Goal: Information Seeking & Learning: Find specific page/section

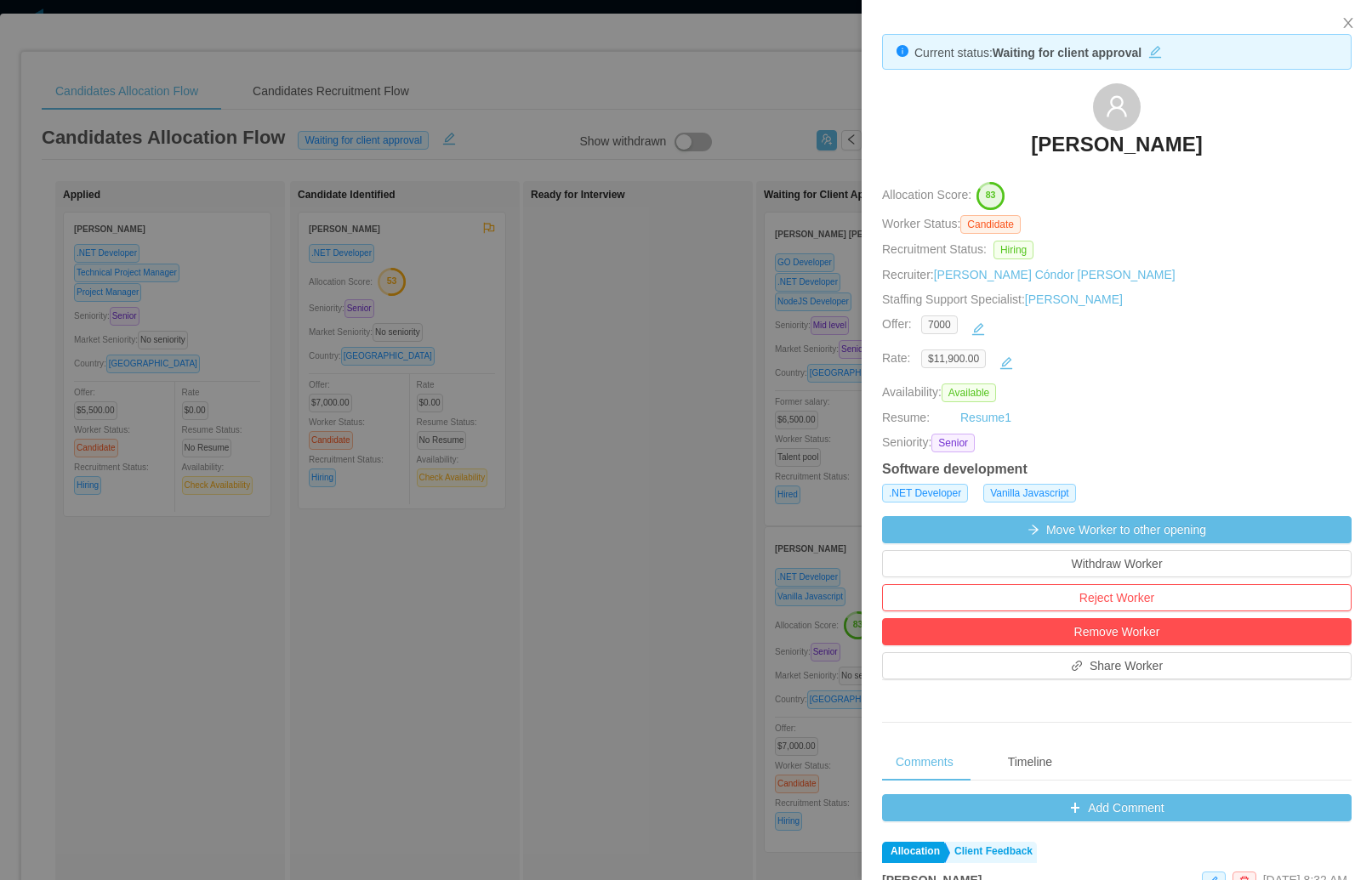
scroll to position [316, 0]
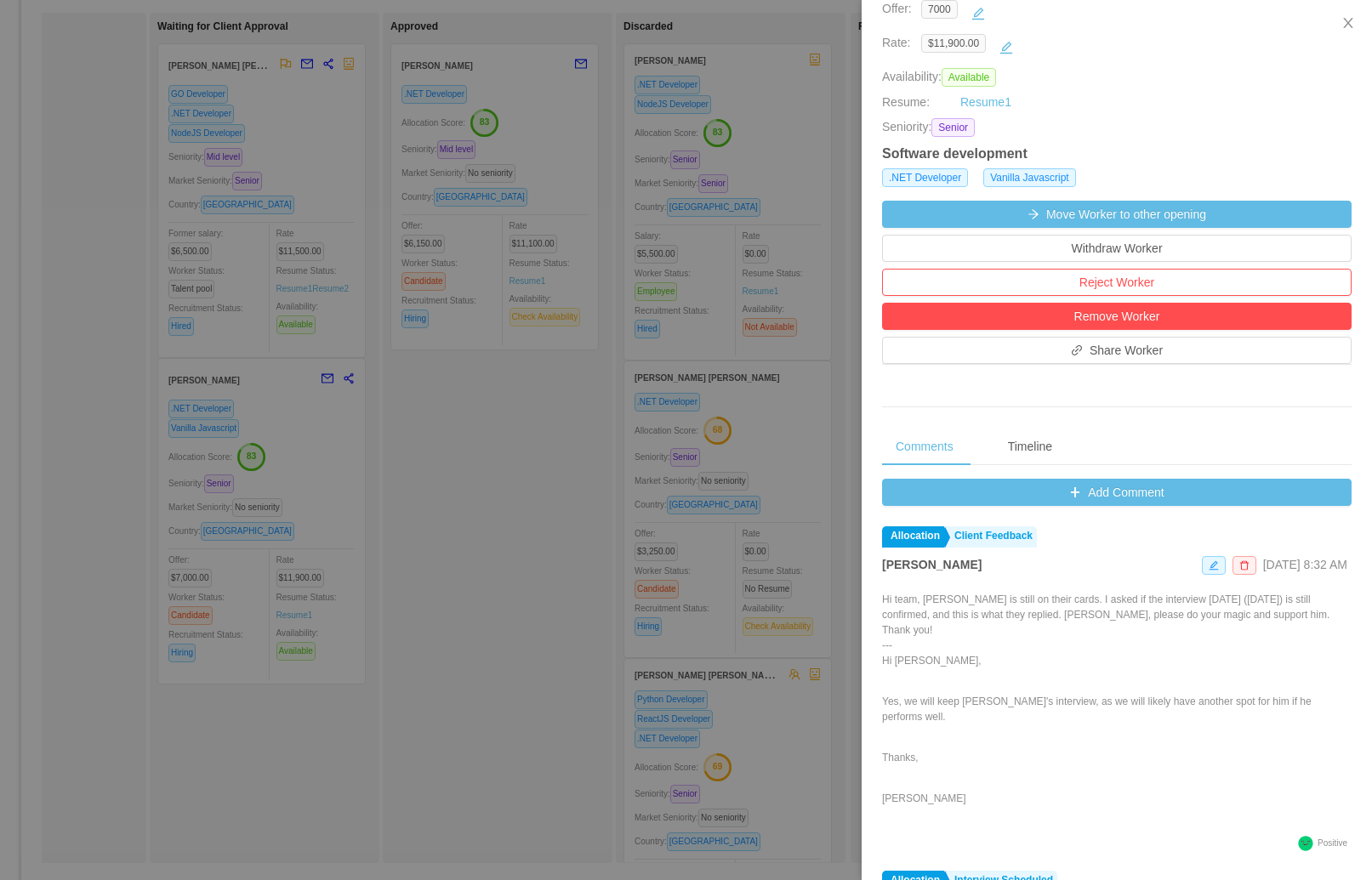
click at [472, 449] on div at bounding box center [686, 440] width 1372 height 880
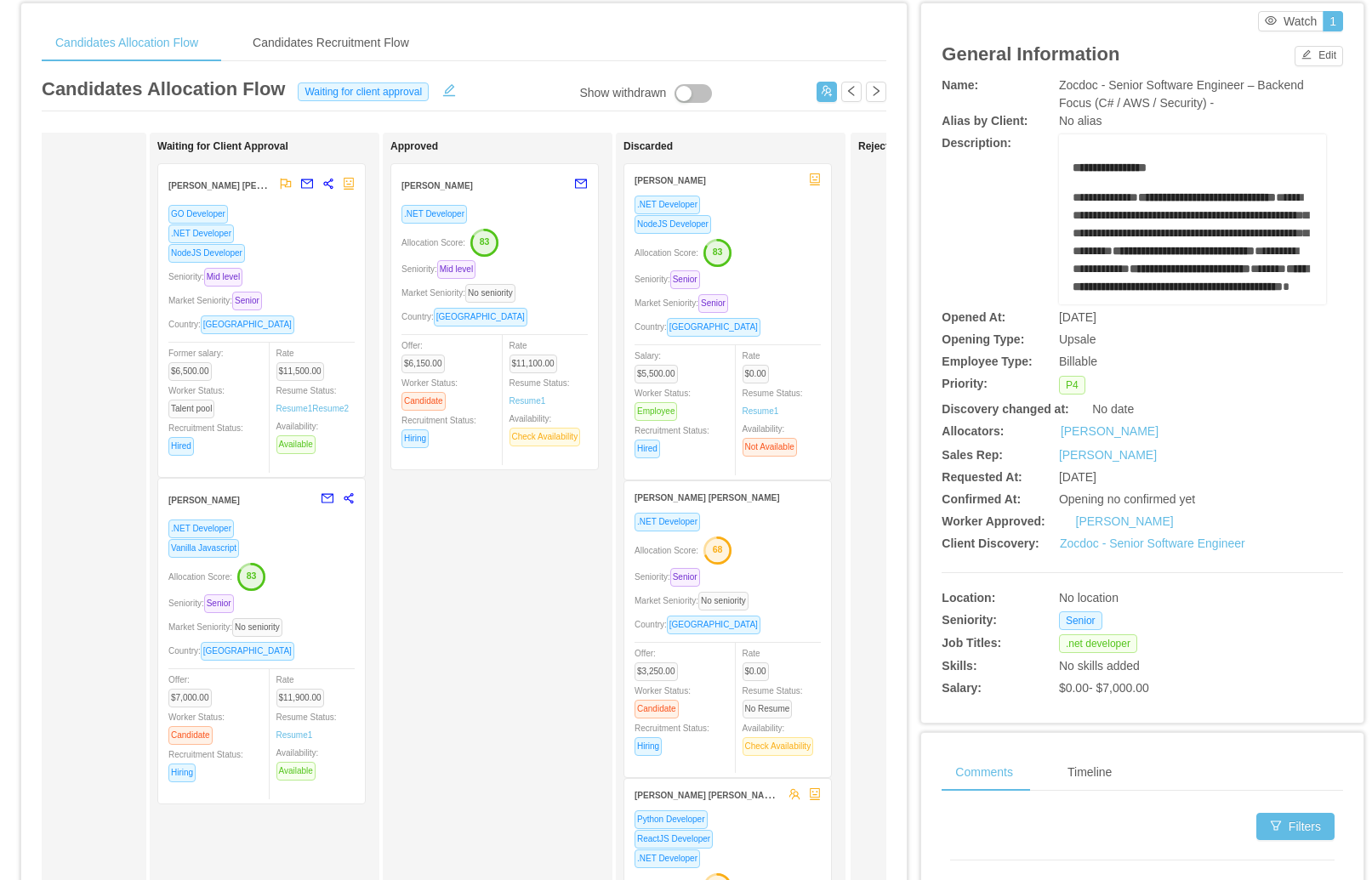
scroll to position [0, 0]
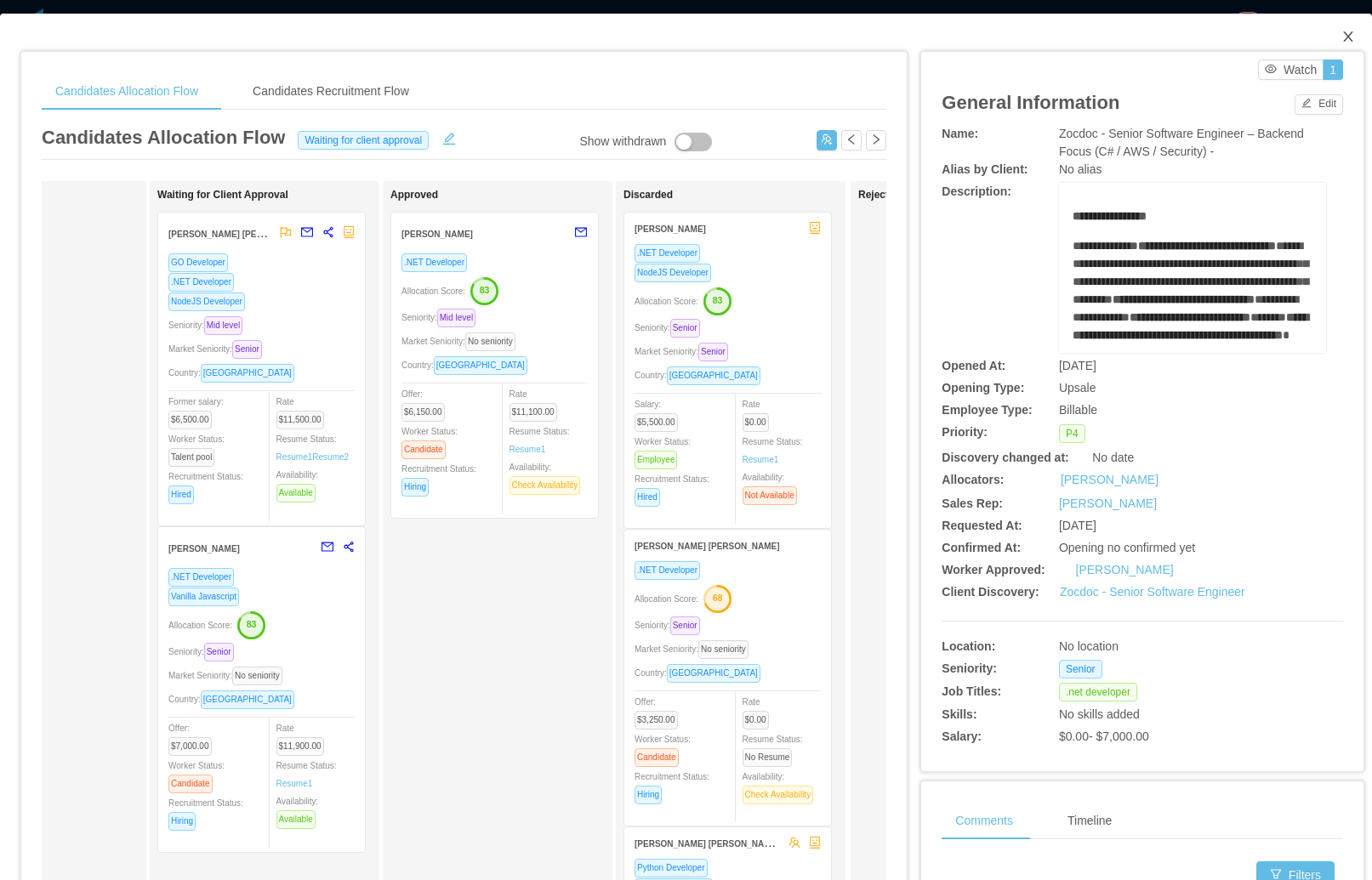
click at [1341, 36] on icon "icon: close" at bounding box center [1348, 37] width 14 height 14
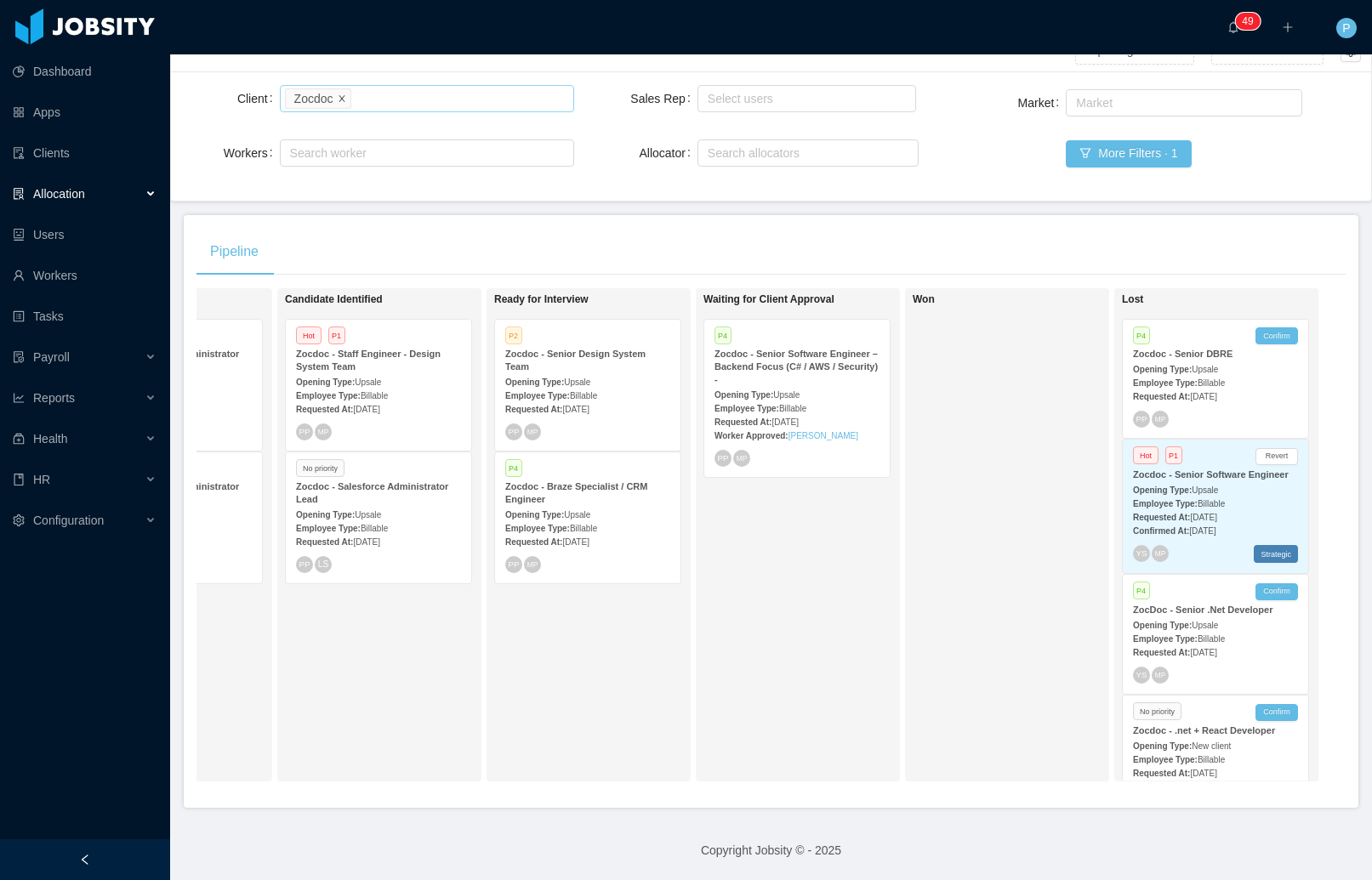
click at [344, 94] on icon "icon: close" at bounding box center [341, 97] width 8 height 8
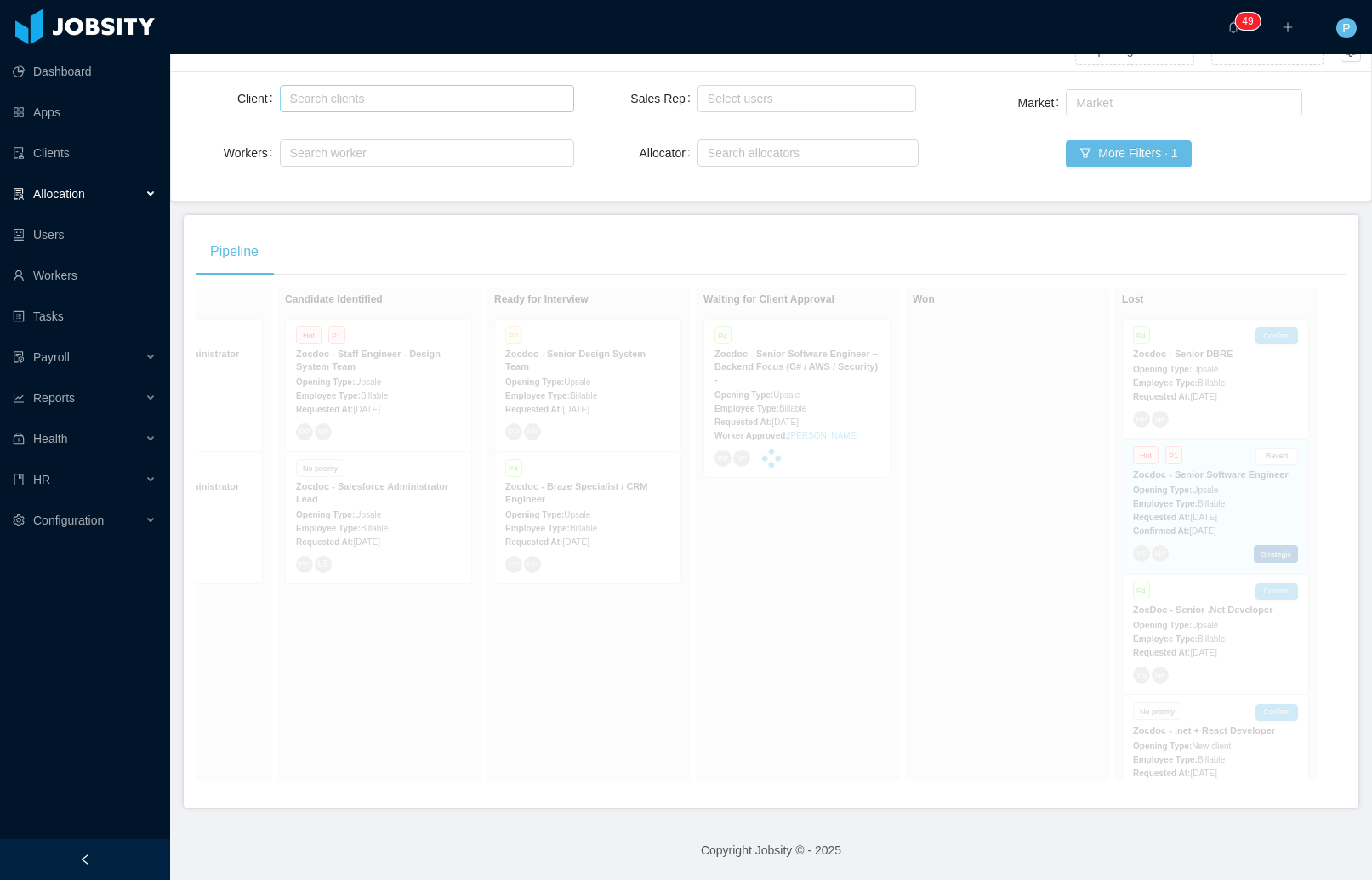
click at [346, 97] on div "Search clients" at bounding box center [423, 98] width 267 height 17
type input "**********"
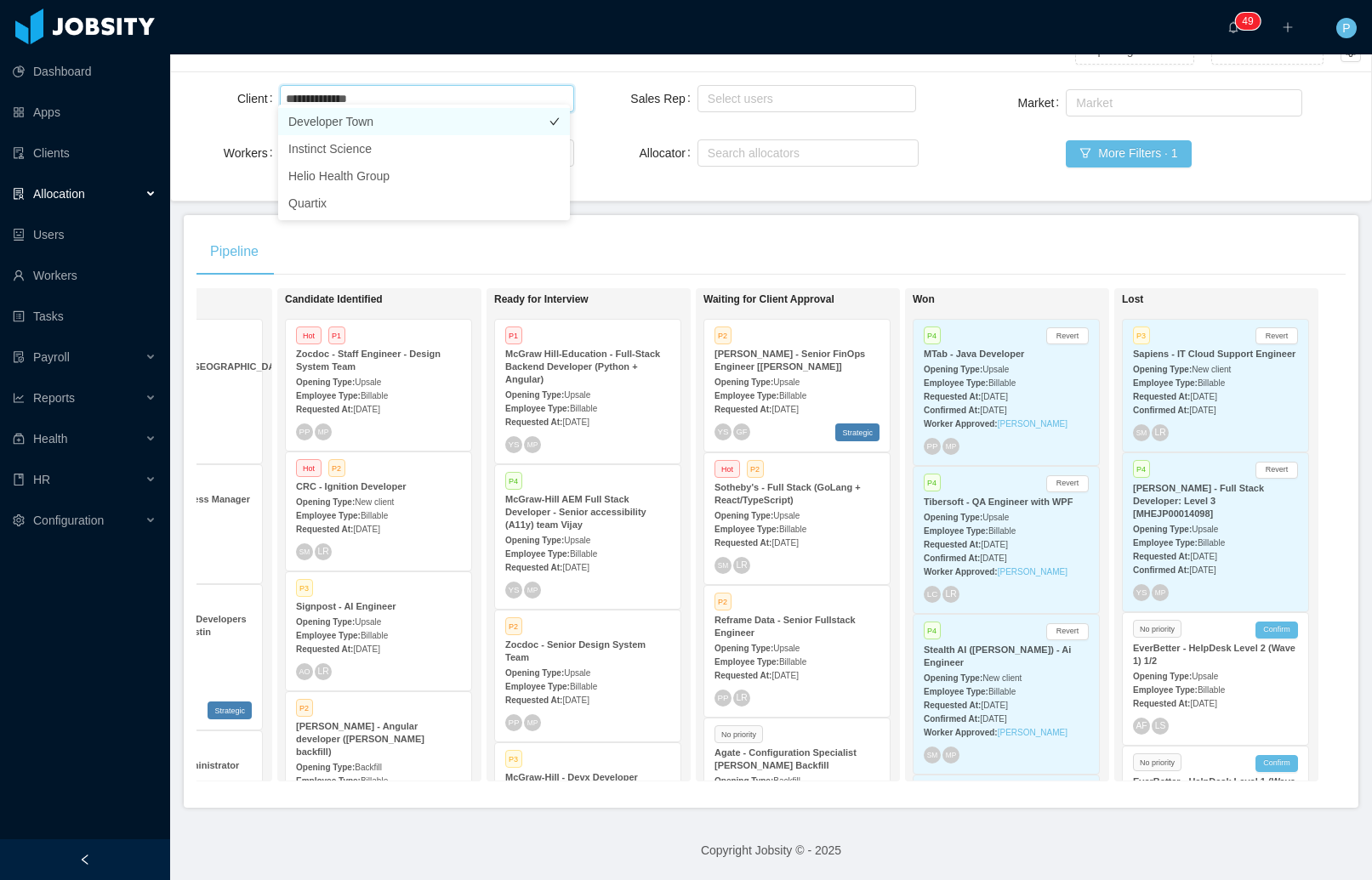
click at [374, 125] on li "Developer Town" at bounding box center [424, 121] width 291 height 27
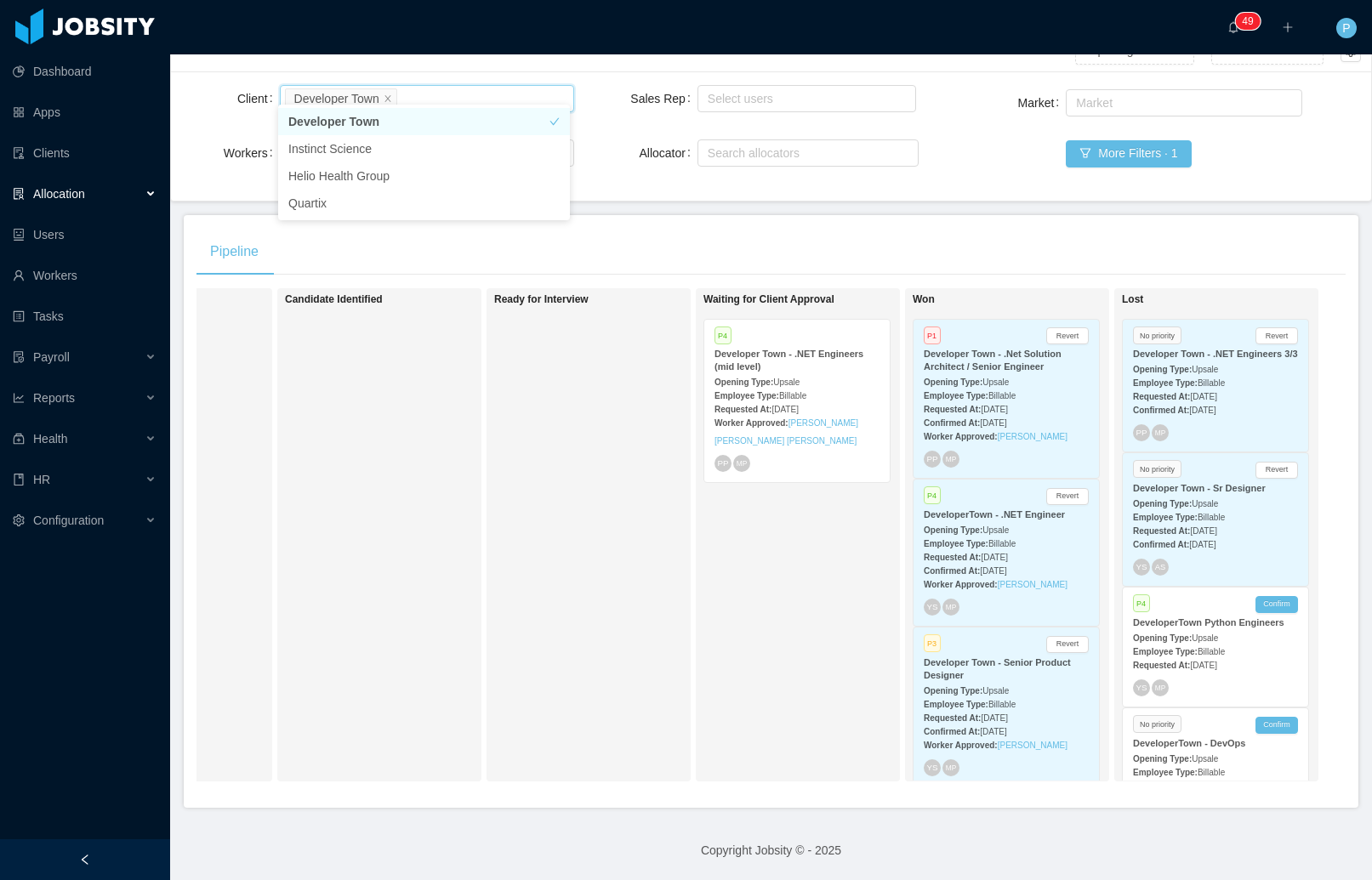
click at [833, 349] on strong "Developer Town - .NET Engineers (mid level)" at bounding box center [788, 360] width 149 height 23
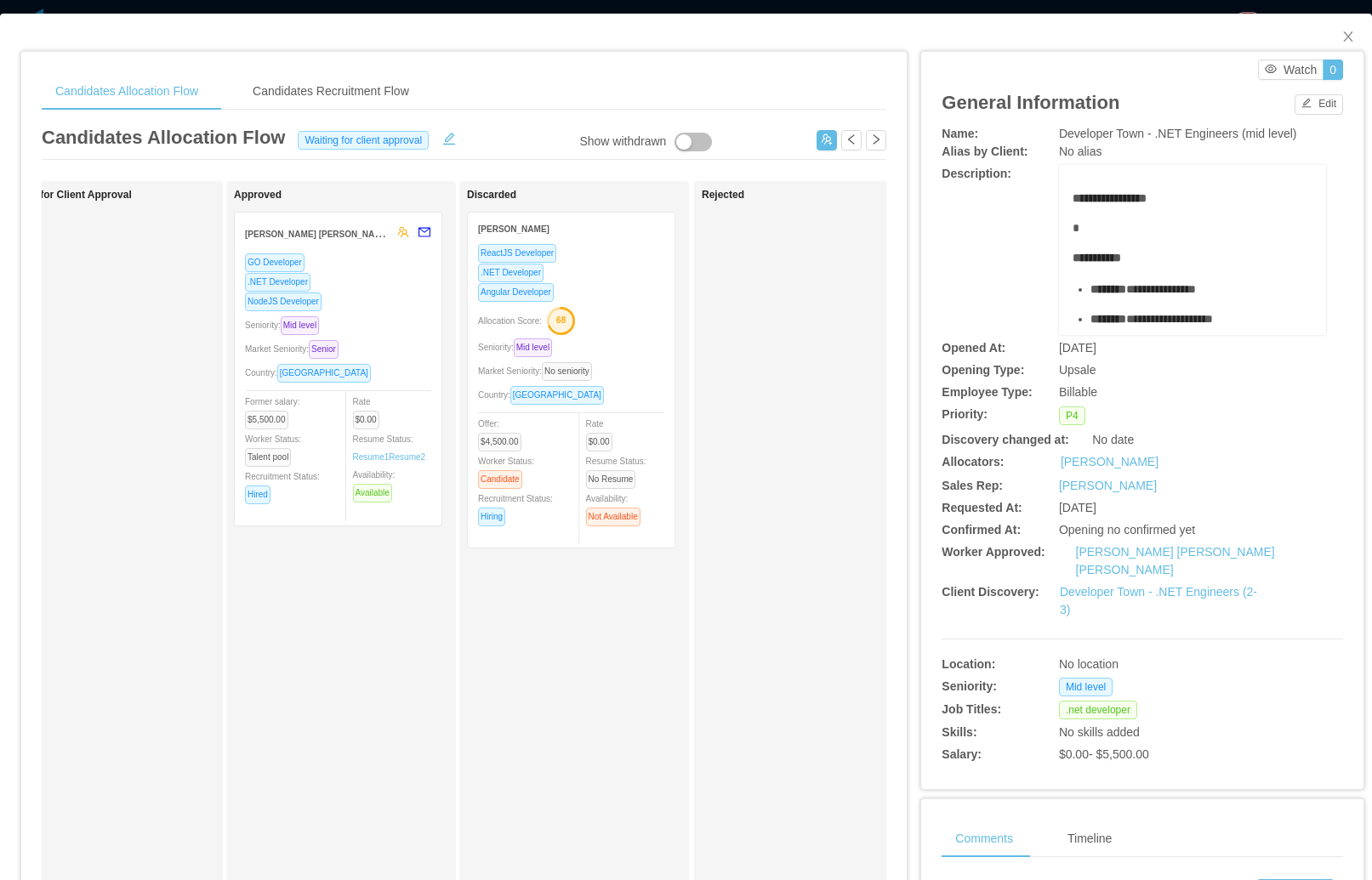
click at [408, 313] on div "GO Developer .NET Developer NodeJS Developer Seniority: Mid level Market Senior…" at bounding box center [337, 384] width 186 height 262
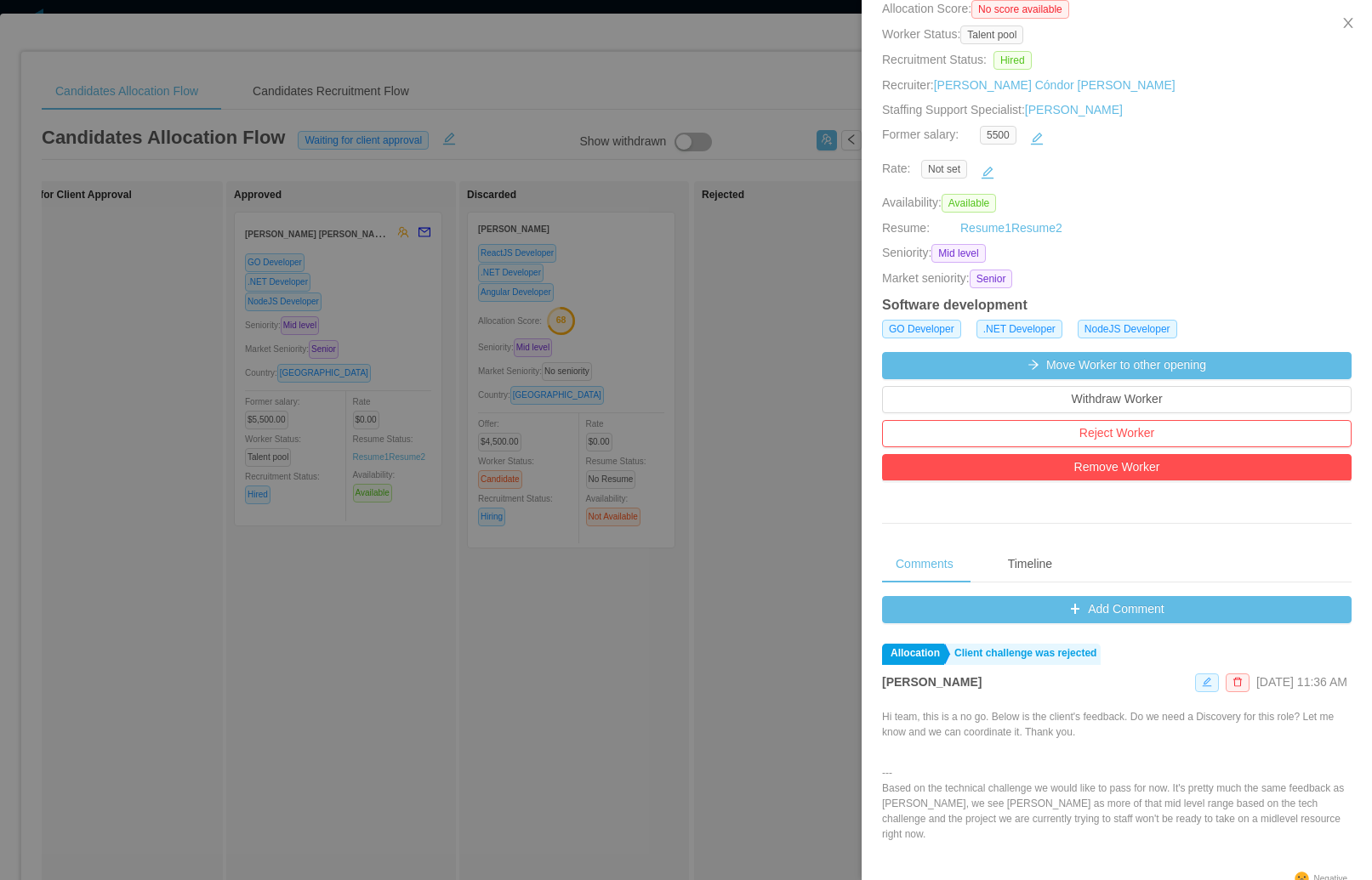
scroll to position [279, 0]
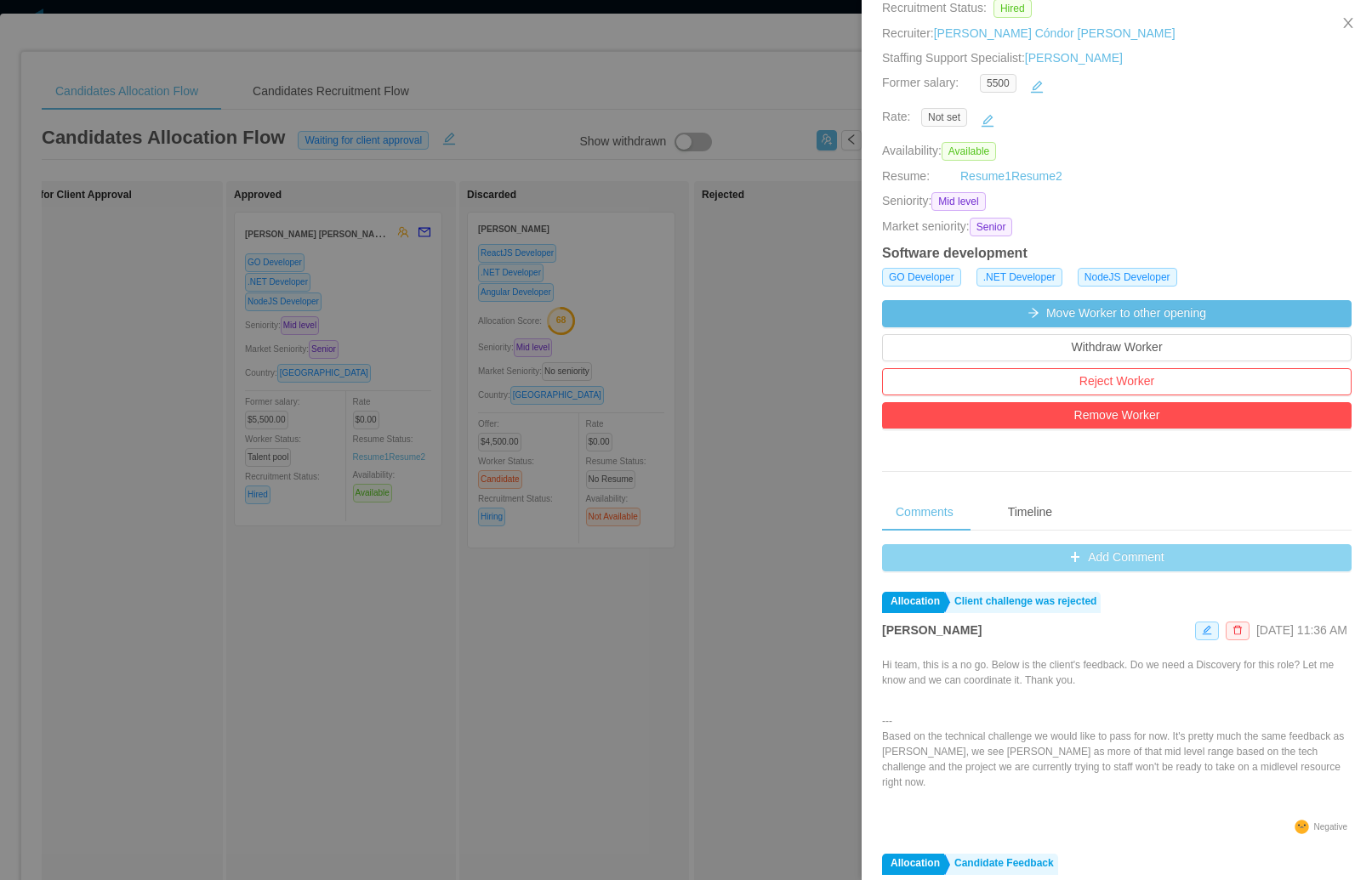
click at [1101, 544] on button "Add Comment" at bounding box center [1116, 558] width 470 height 27
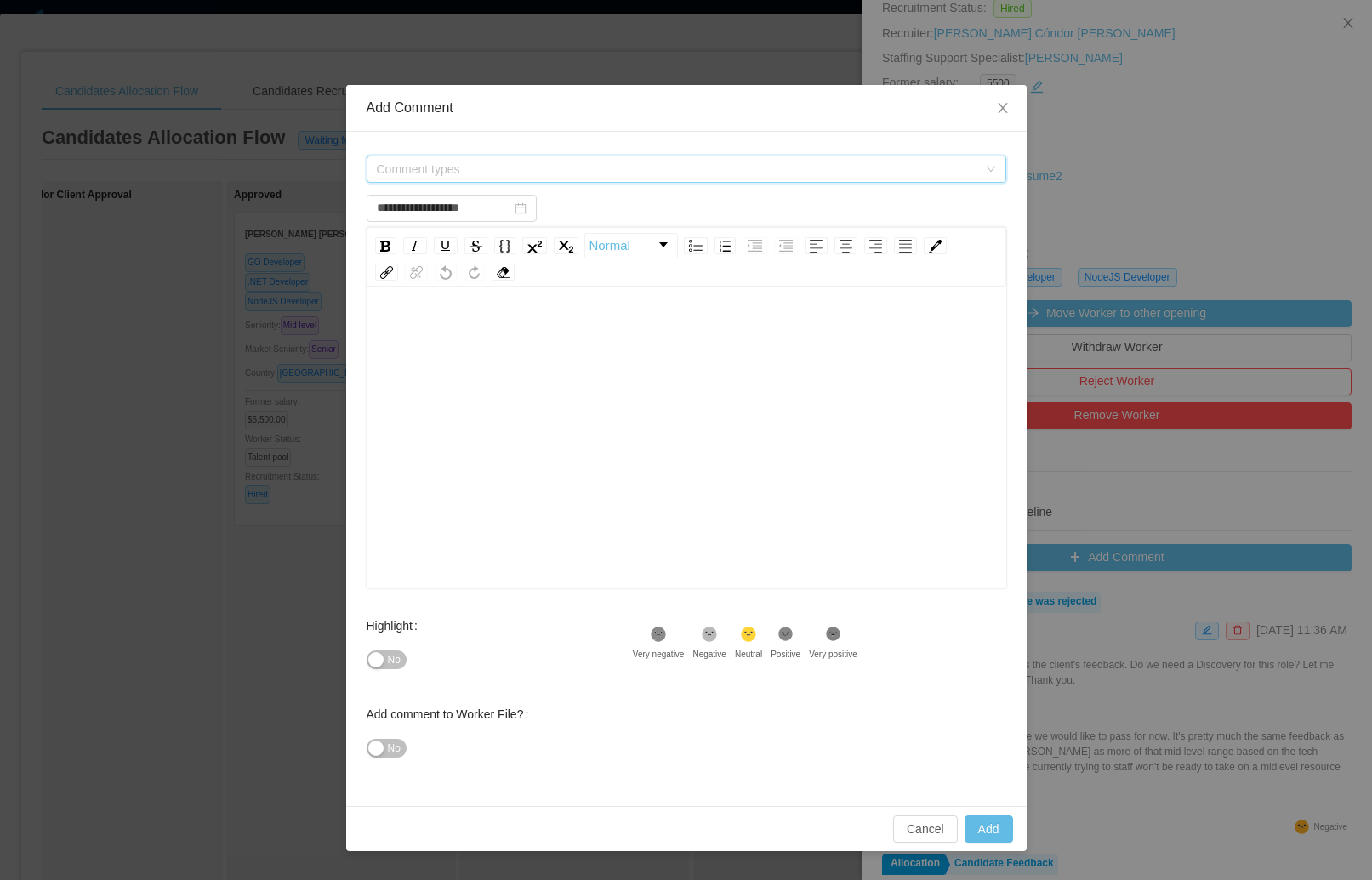
click at [512, 169] on span "Comment types" at bounding box center [677, 170] width 601 height 17
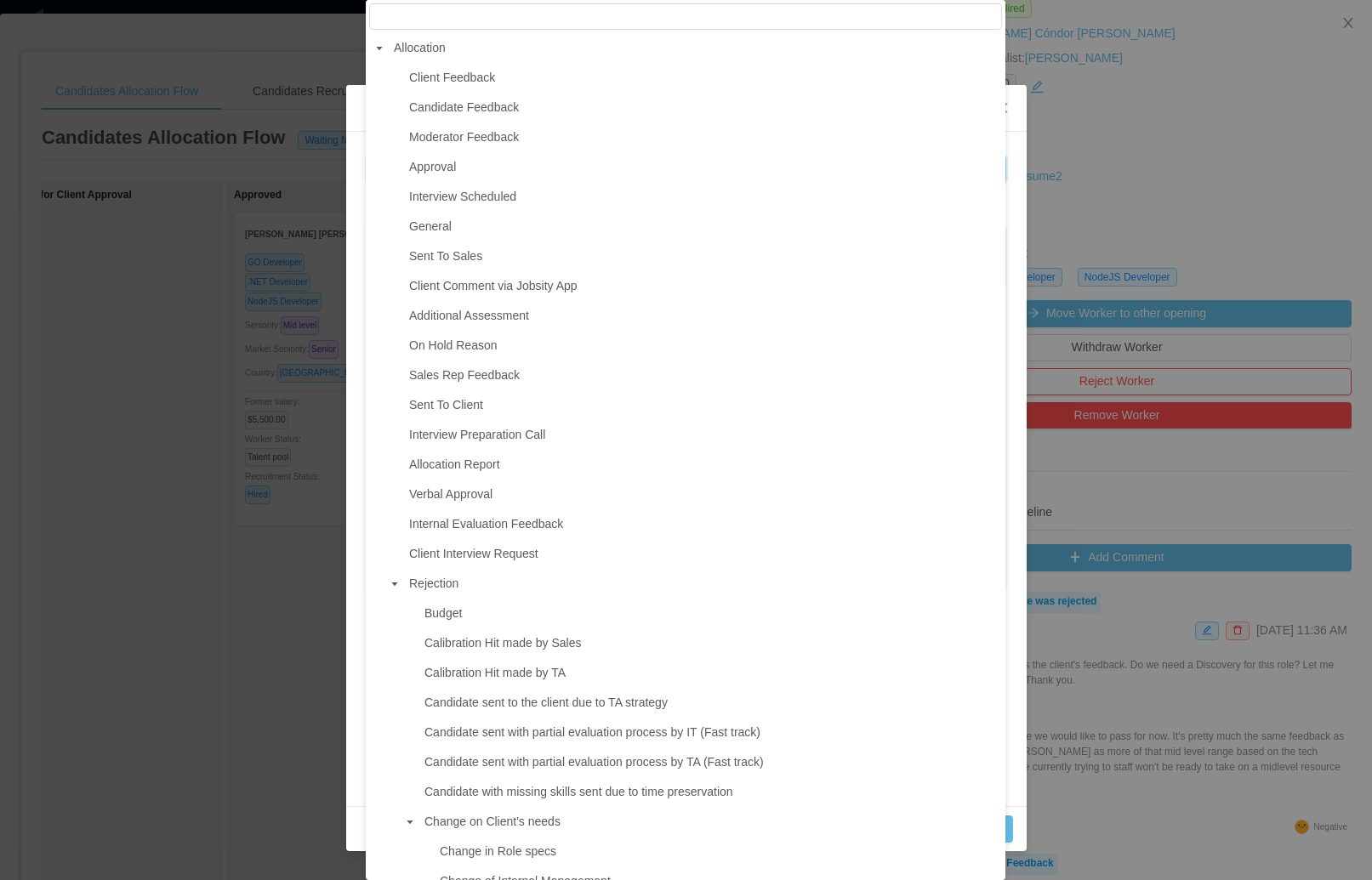
click at [485, 500] on span "Verbal Approval" at bounding box center [450, 494] width 83 height 14
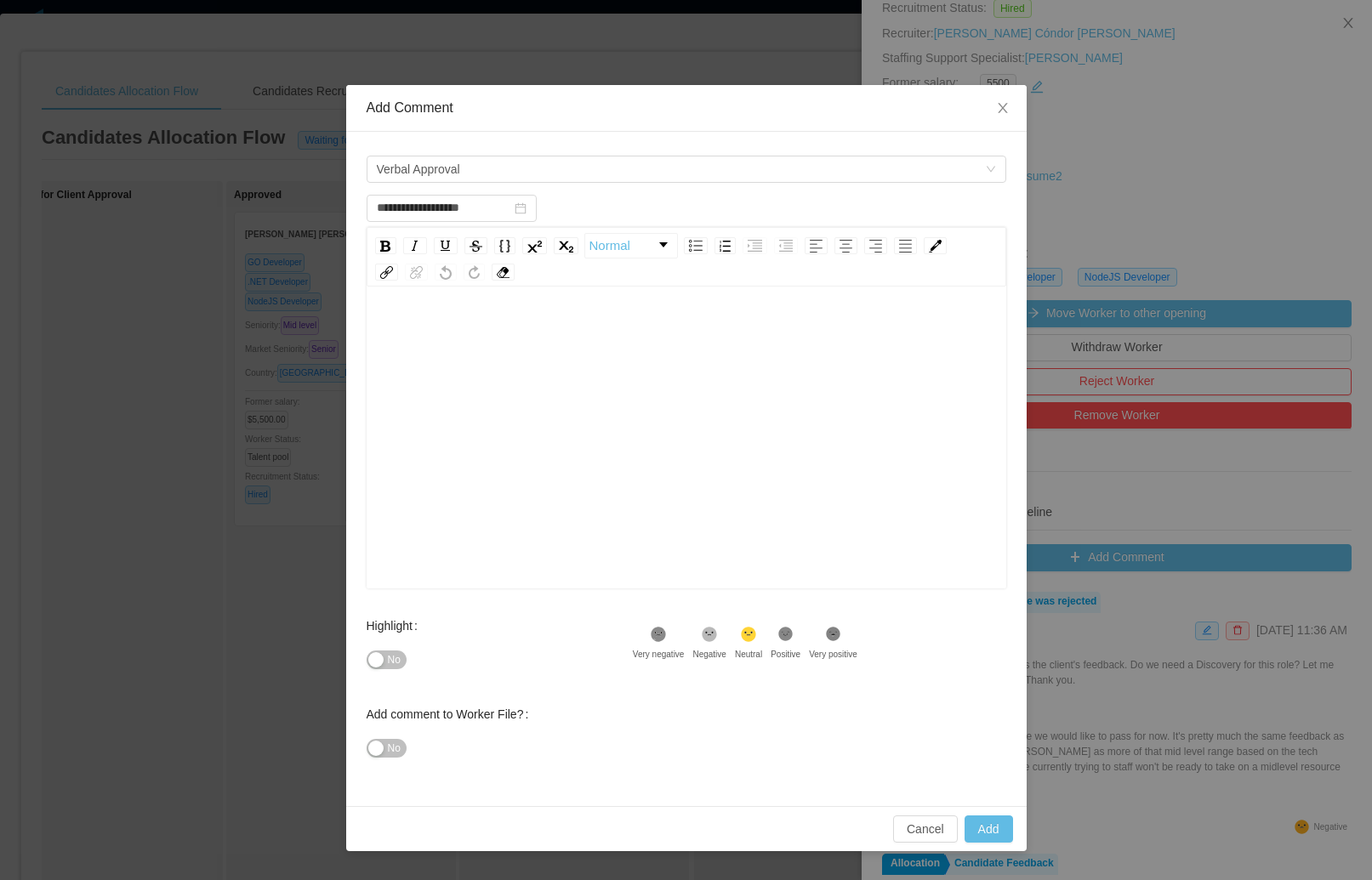
click at [579, 386] on div "rdw-editor" at bounding box center [687, 465] width 613 height 298
type input "**********"
click at [786, 628] on div ".st1{fill:#232323}" at bounding box center [785, 637] width 30 height 22
click at [502, 375] on div "rdw-editor" at bounding box center [687, 465] width 613 height 298
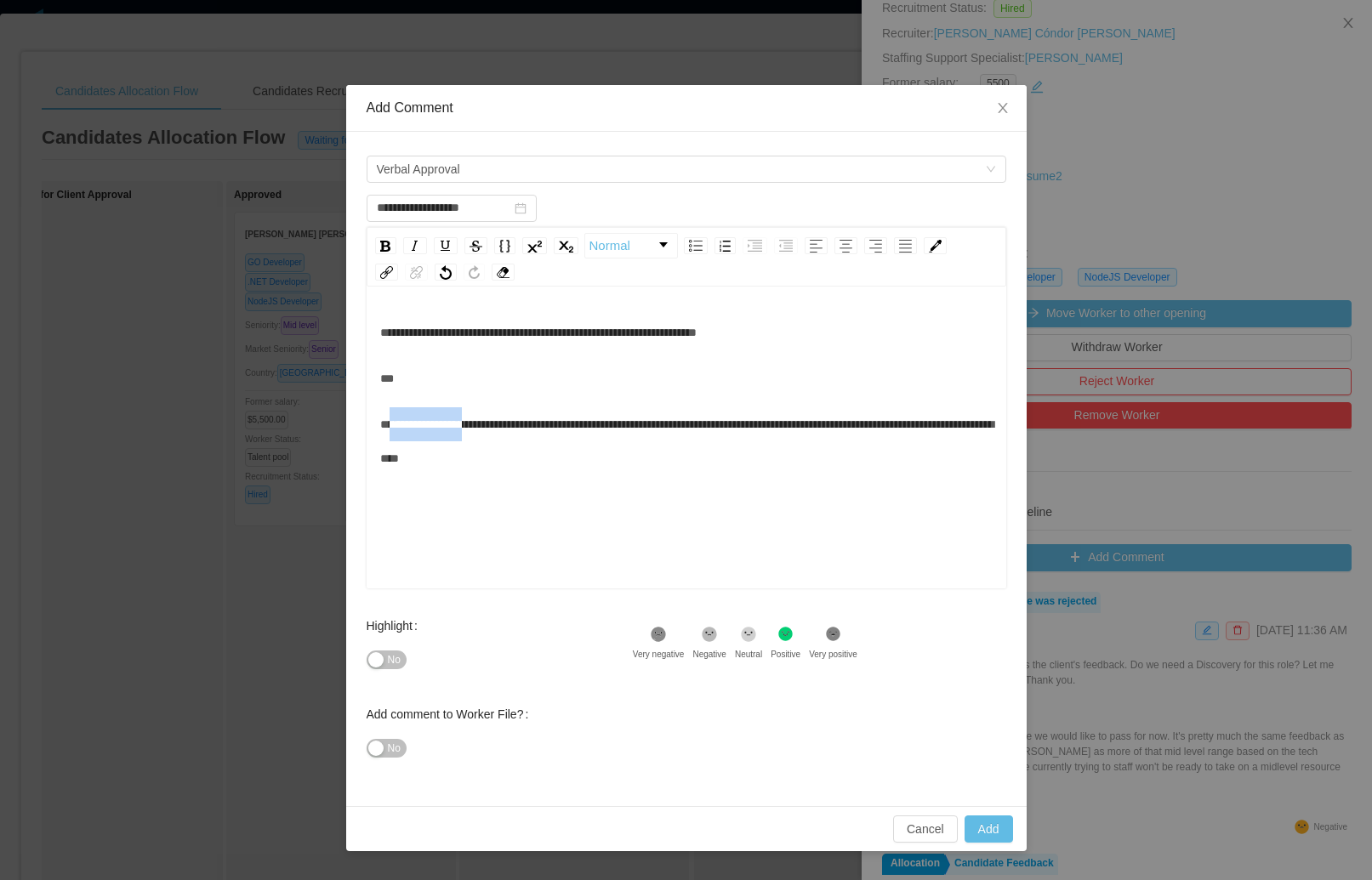
drag, startPoint x: 486, startPoint y: 425, endPoint x: 392, endPoint y: 440, distance: 95.2
click at [392, 440] on div "**********" at bounding box center [687, 441] width 613 height 68
type input "**********"
click at [994, 831] on button "Add" at bounding box center [989, 828] width 49 height 27
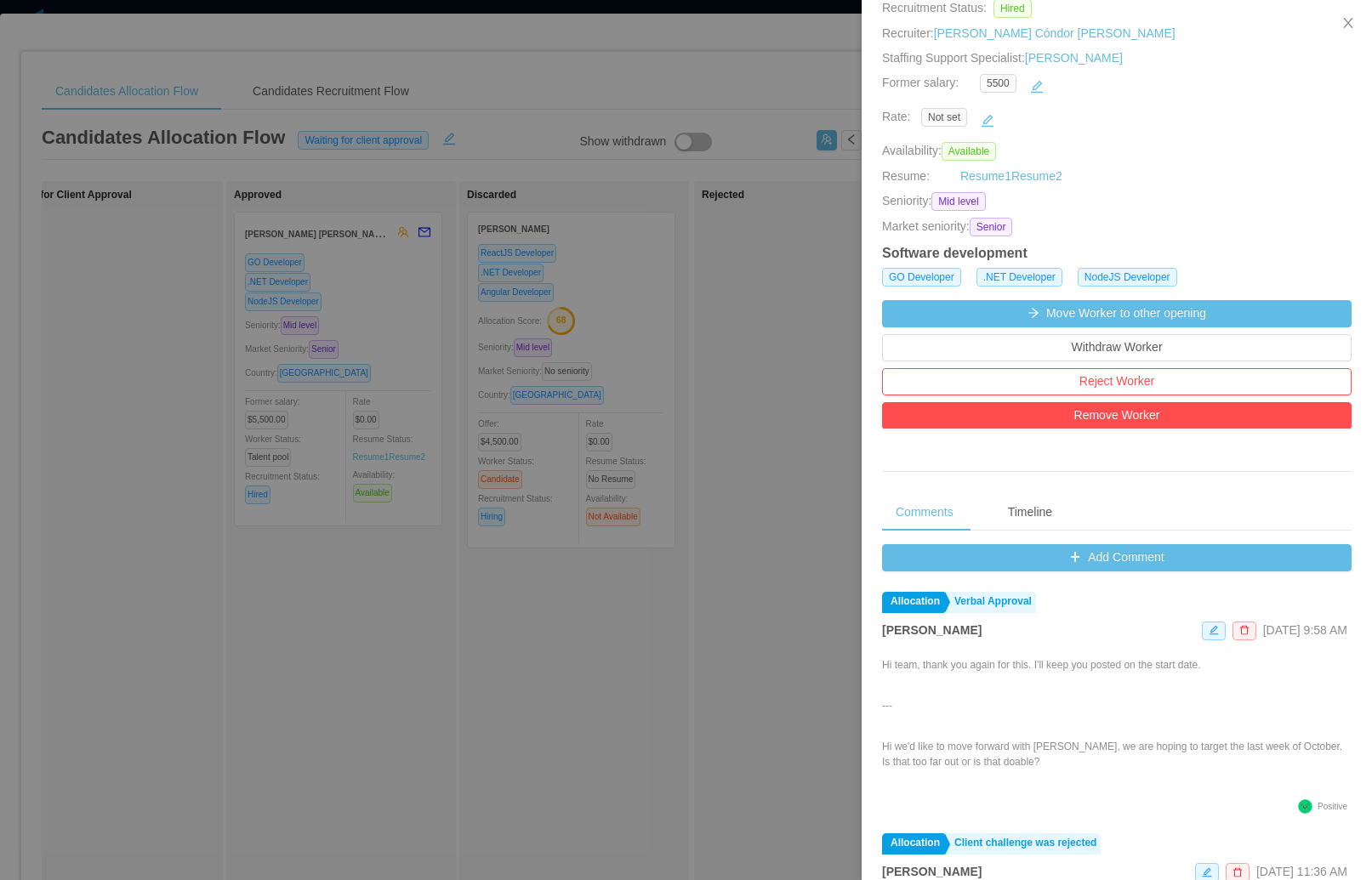
click at [264, 94] on div at bounding box center [686, 440] width 1372 height 880
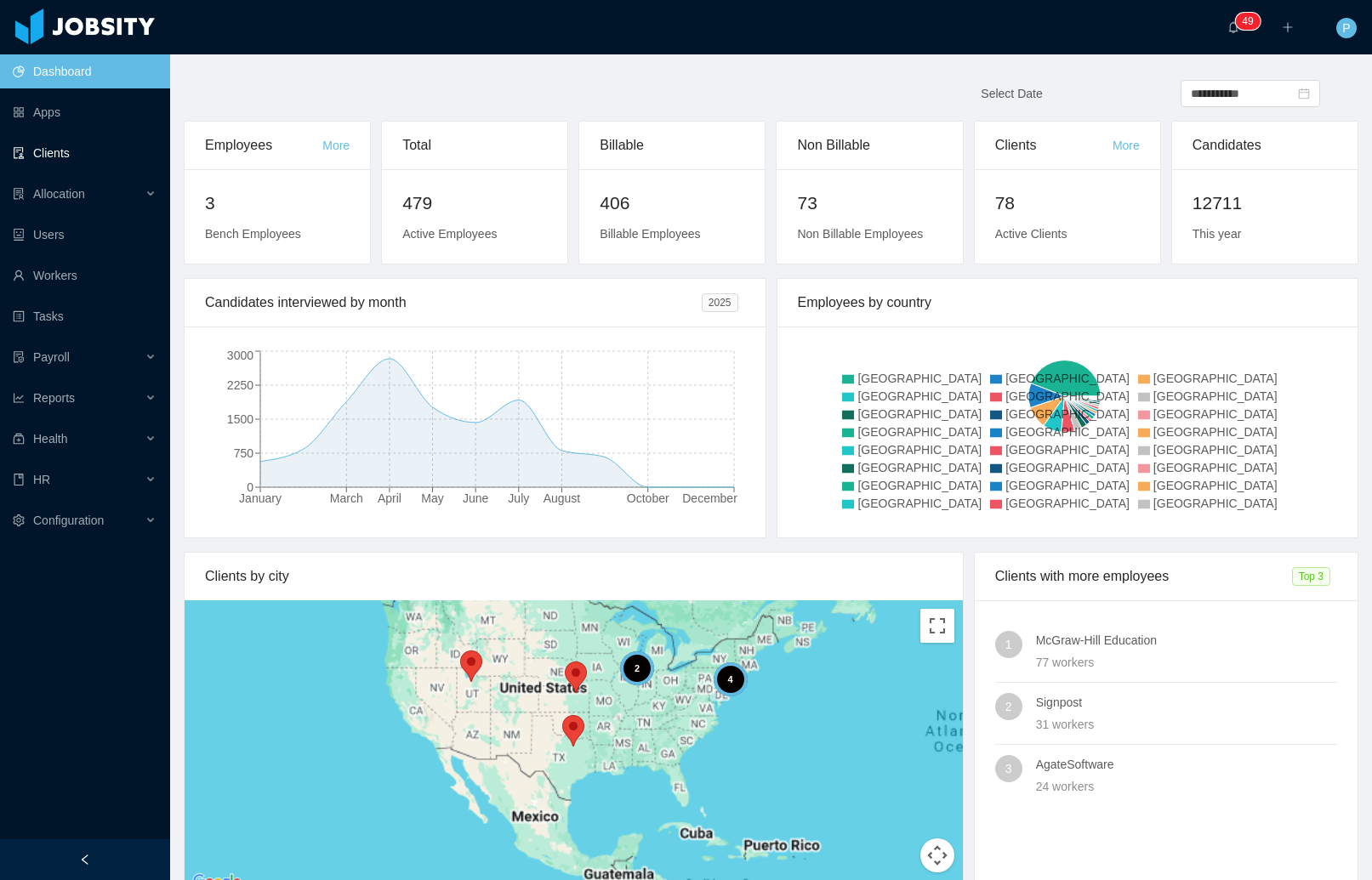
click at [142, 162] on link "Clients" at bounding box center [84, 153] width 143 height 34
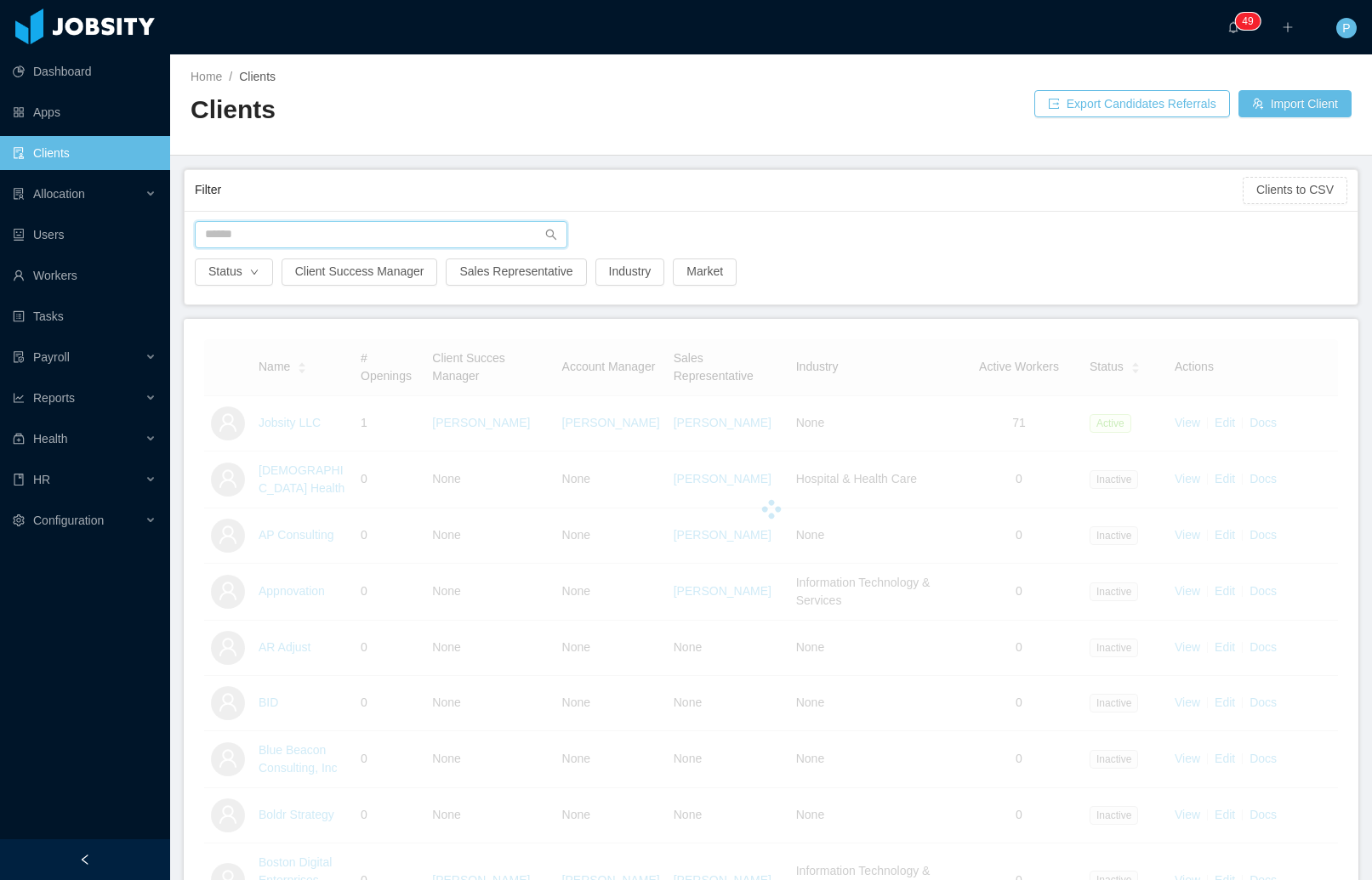
click at [435, 238] on input "text" at bounding box center [380, 234] width 372 height 27
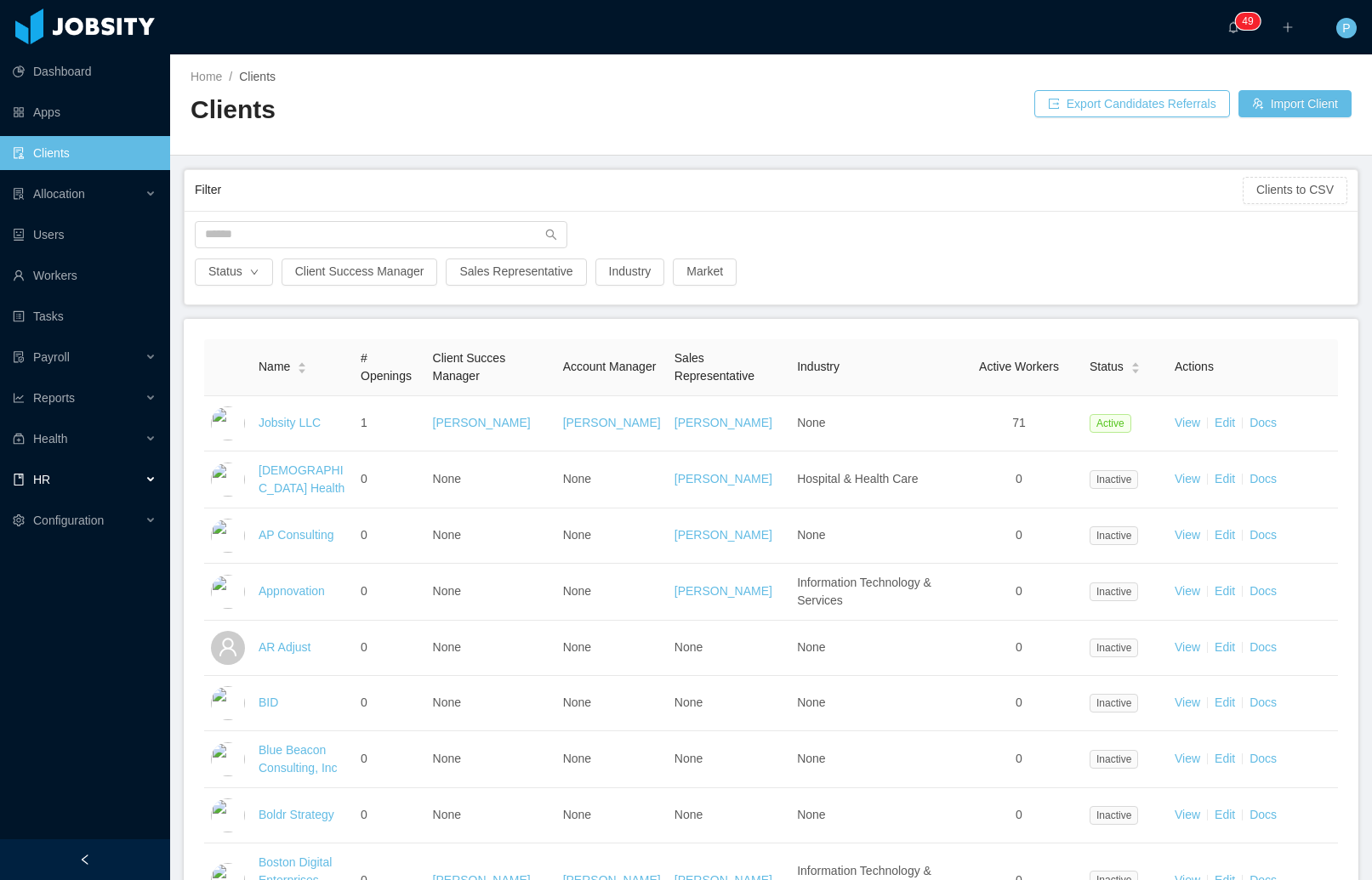
click at [88, 491] on div "HR" at bounding box center [84, 480] width 170 height 34
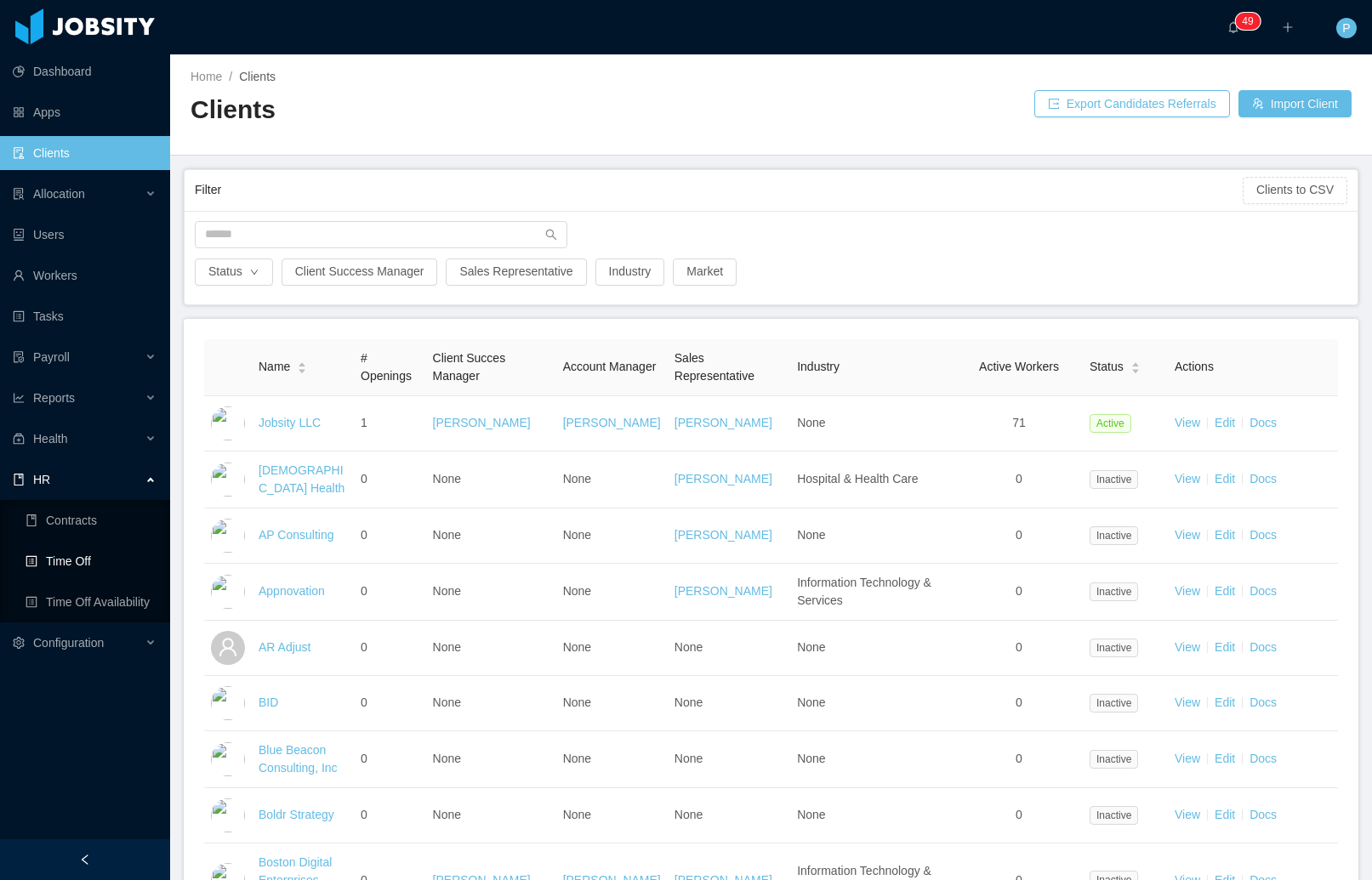
click at [88, 565] on link "Time Off" at bounding box center [91, 561] width 131 height 34
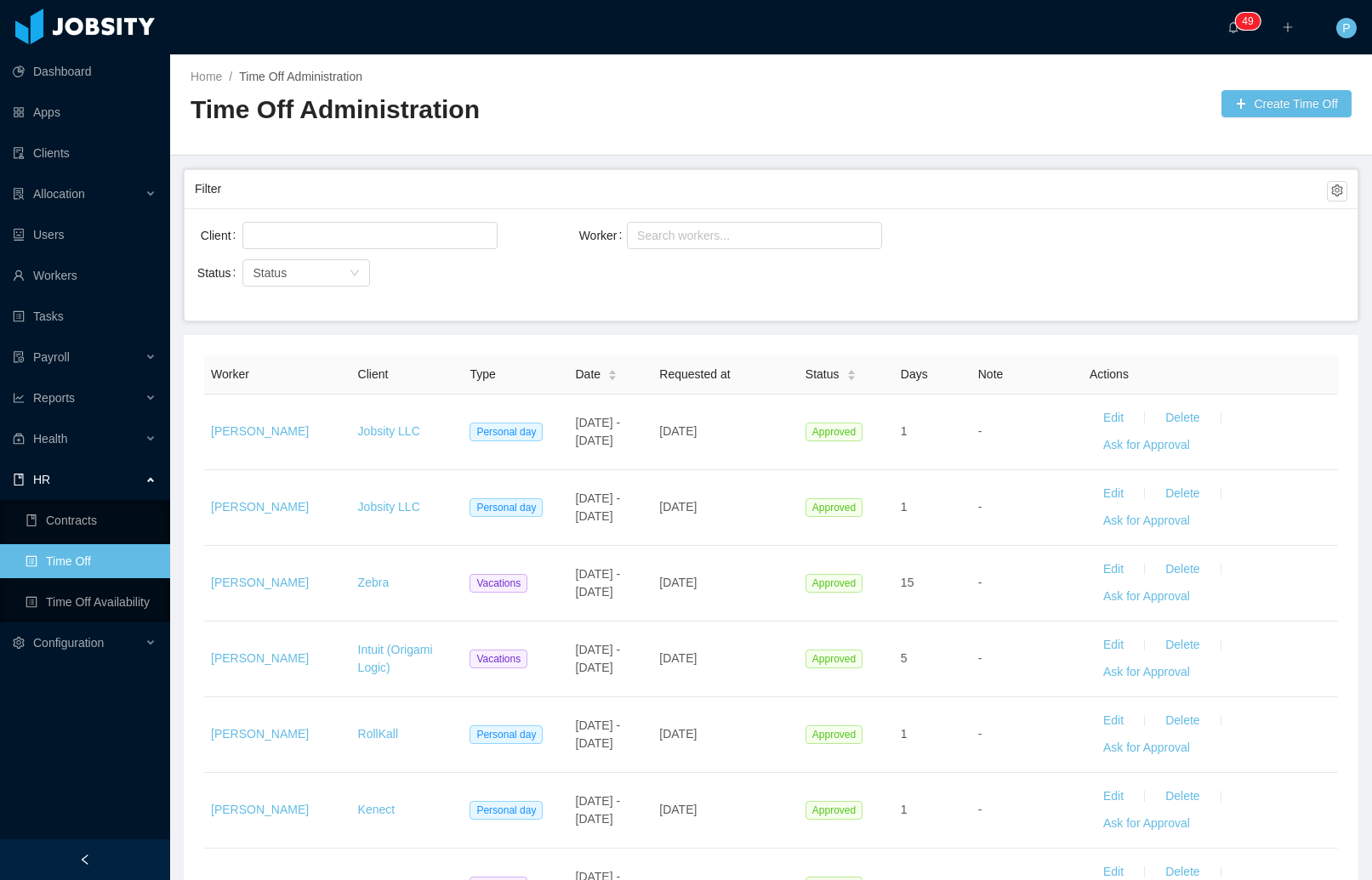
click at [813, 251] on div "Worker Search workers..." at bounding box center [771, 235] width 384 height 34
click at [813, 239] on div "Search workers..." at bounding box center [747, 235] width 219 height 17
type input "**********"
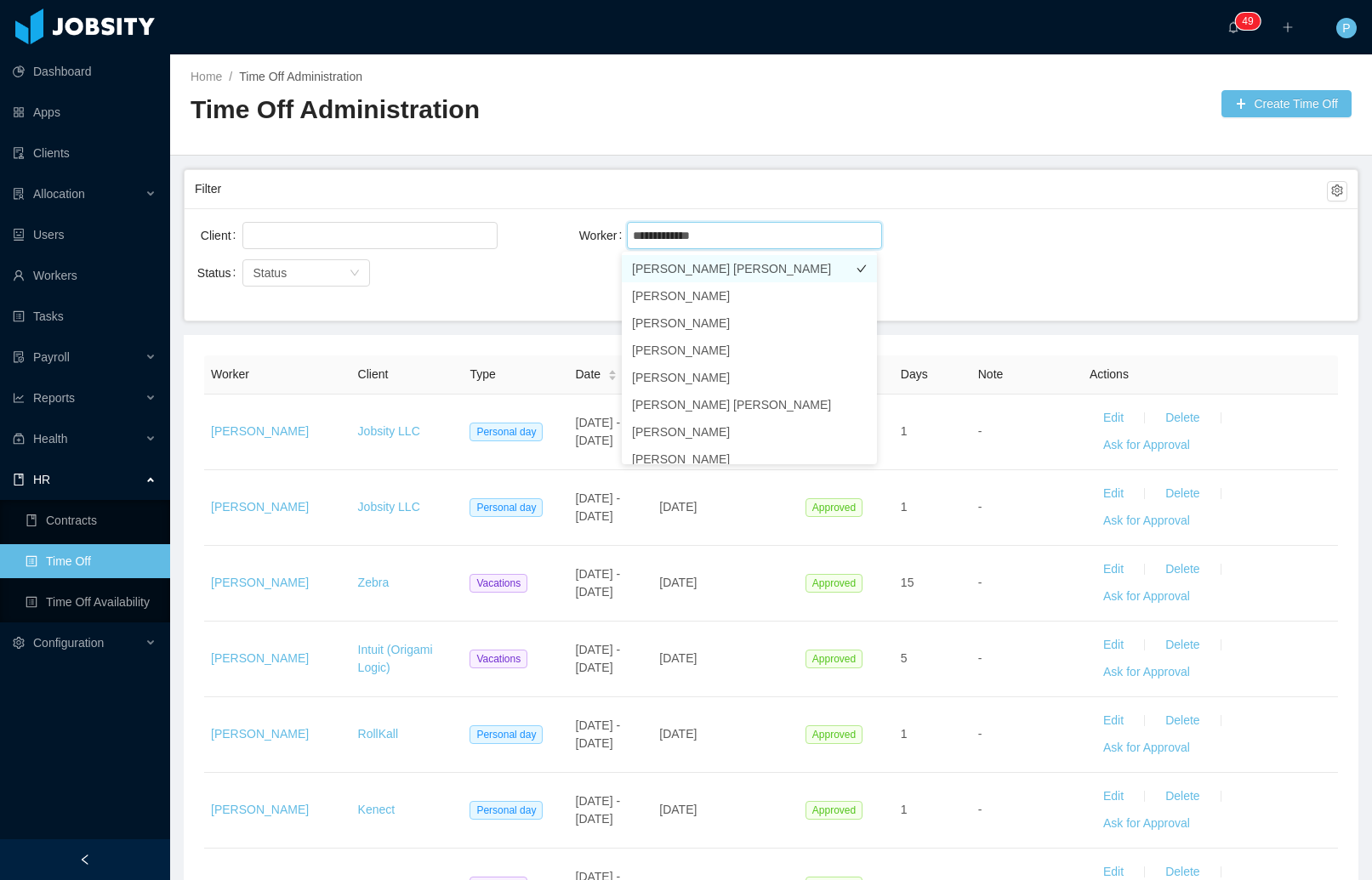
click at [688, 267] on li "[PERSON_NAME] [PERSON_NAME]" at bounding box center [749, 268] width 255 height 27
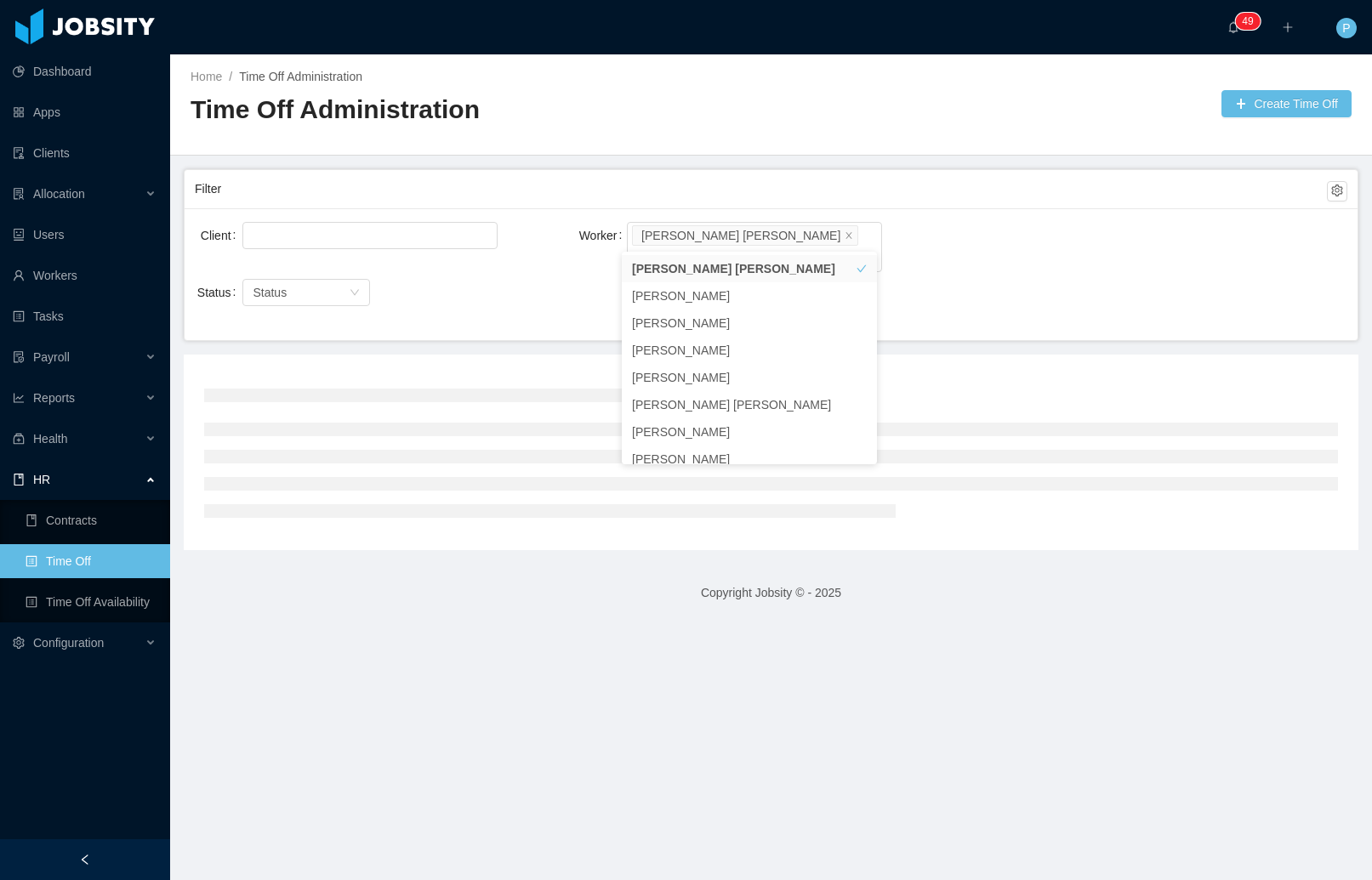
click at [1009, 222] on div "Client Worker Search workers... [PERSON_NAME] [PERSON_NAME]" at bounding box center [771, 255] width 1153 height 74
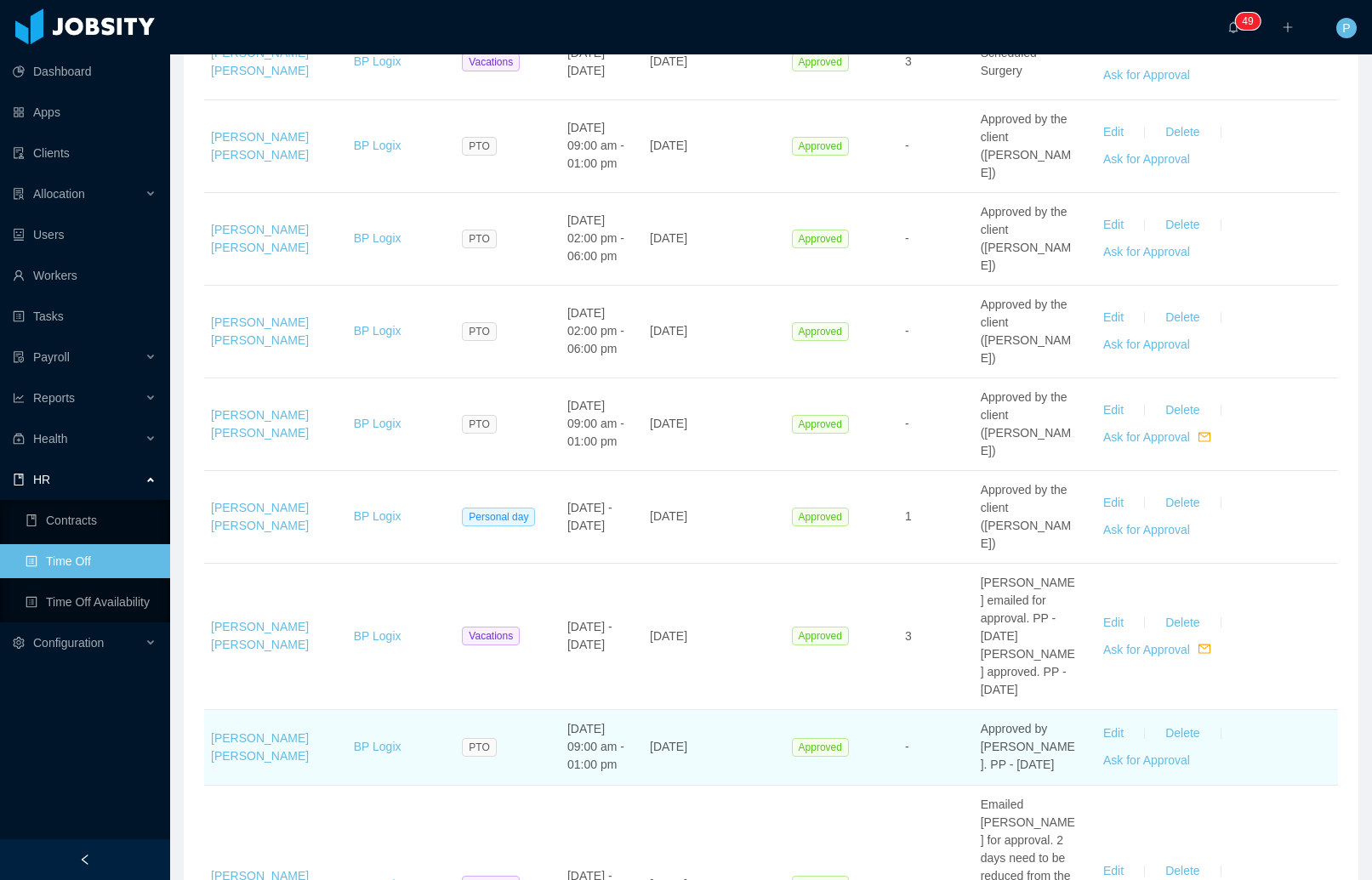
scroll to position [2253, 0]
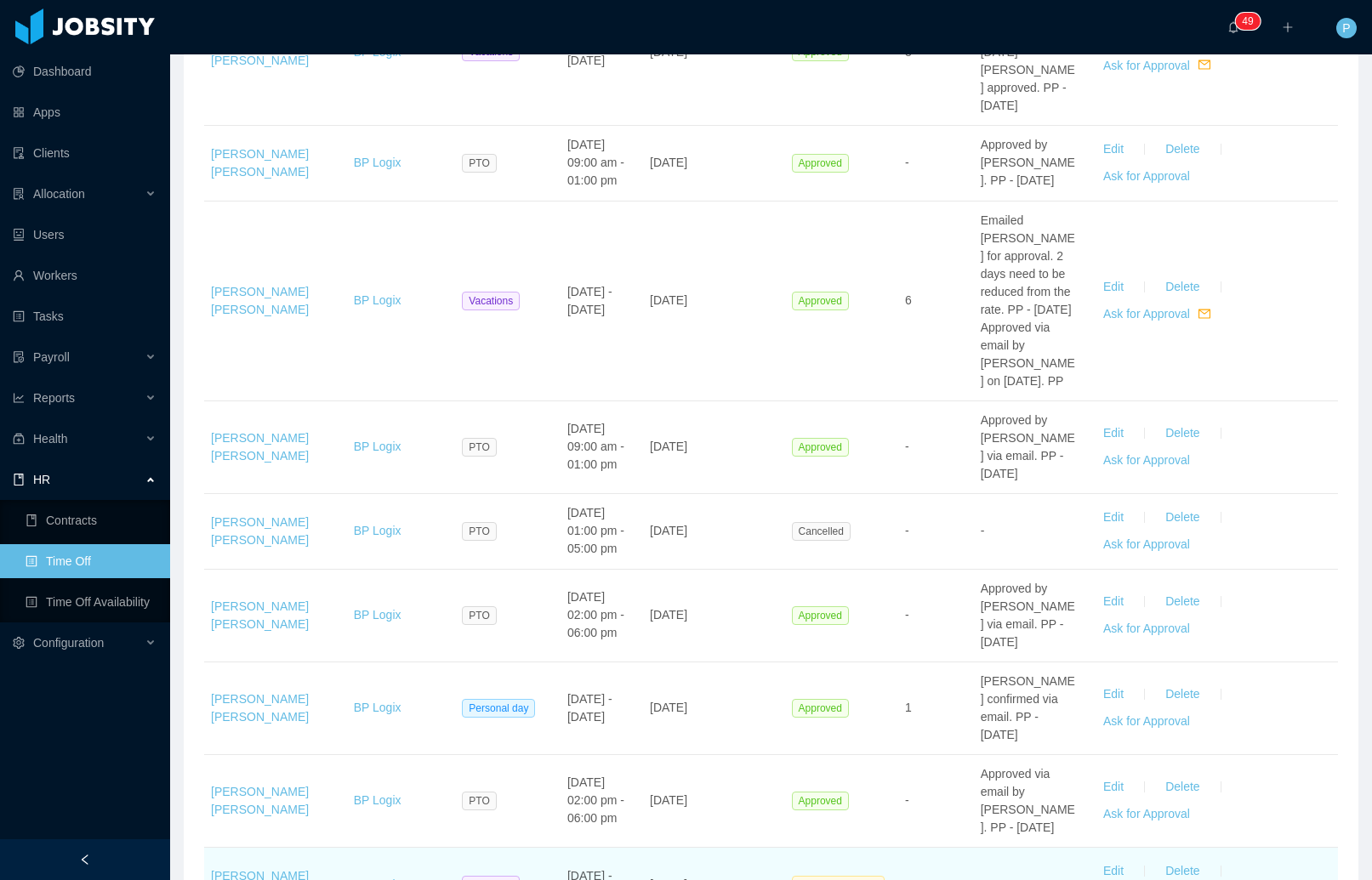
click at [678, 848] on td "[DATE]" at bounding box center [714, 886] width 142 height 76
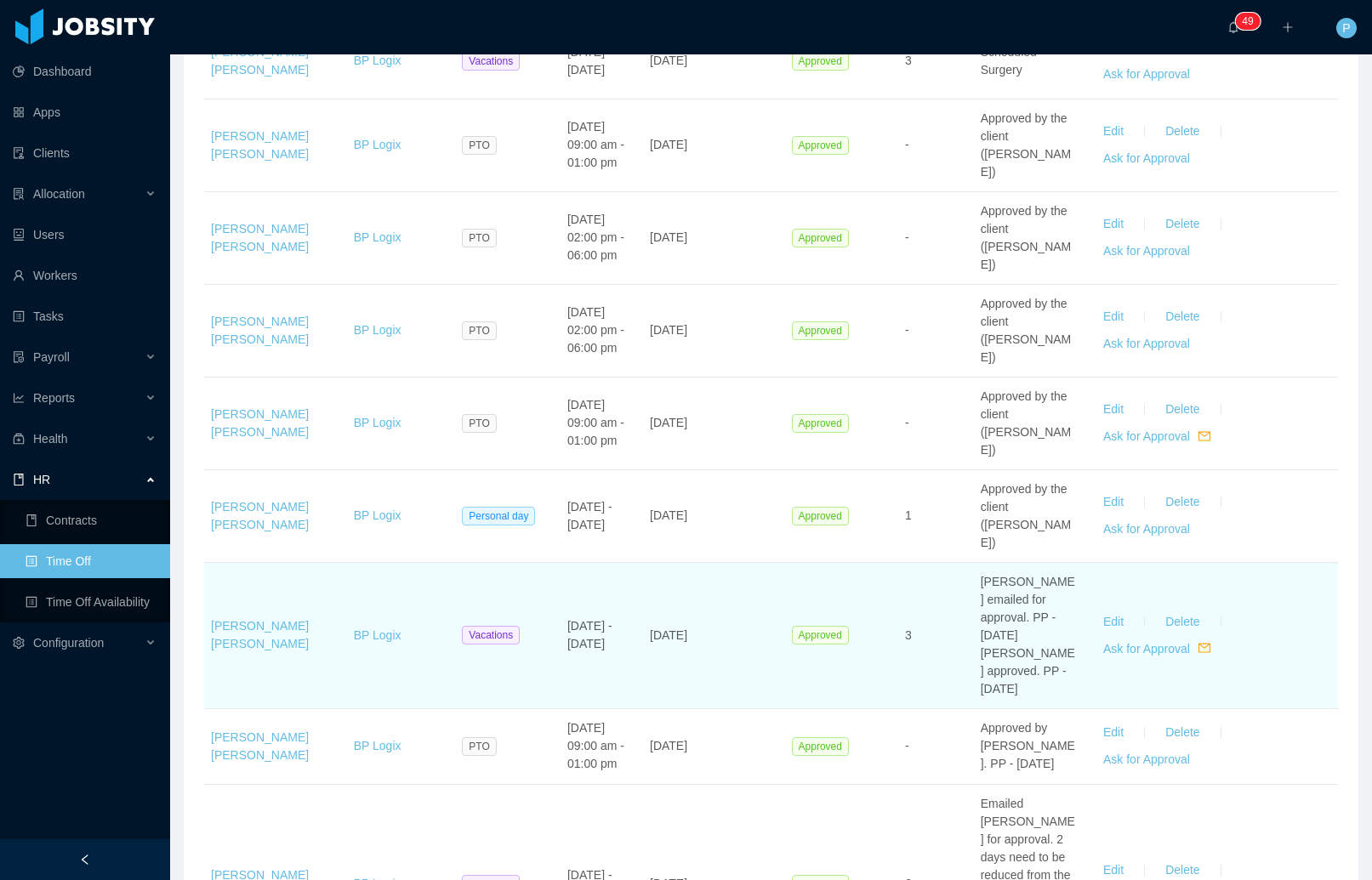
scroll to position [1667, 0]
drag, startPoint x: 589, startPoint y: 437, endPoint x: 602, endPoint y: 470, distance: 35.5
click at [601, 565] on td "[DATE] - [DATE]" at bounding box center [602, 638] width 82 height 146
click at [602, 565] on td "[DATE] - [DATE]" at bounding box center [602, 638] width 82 height 146
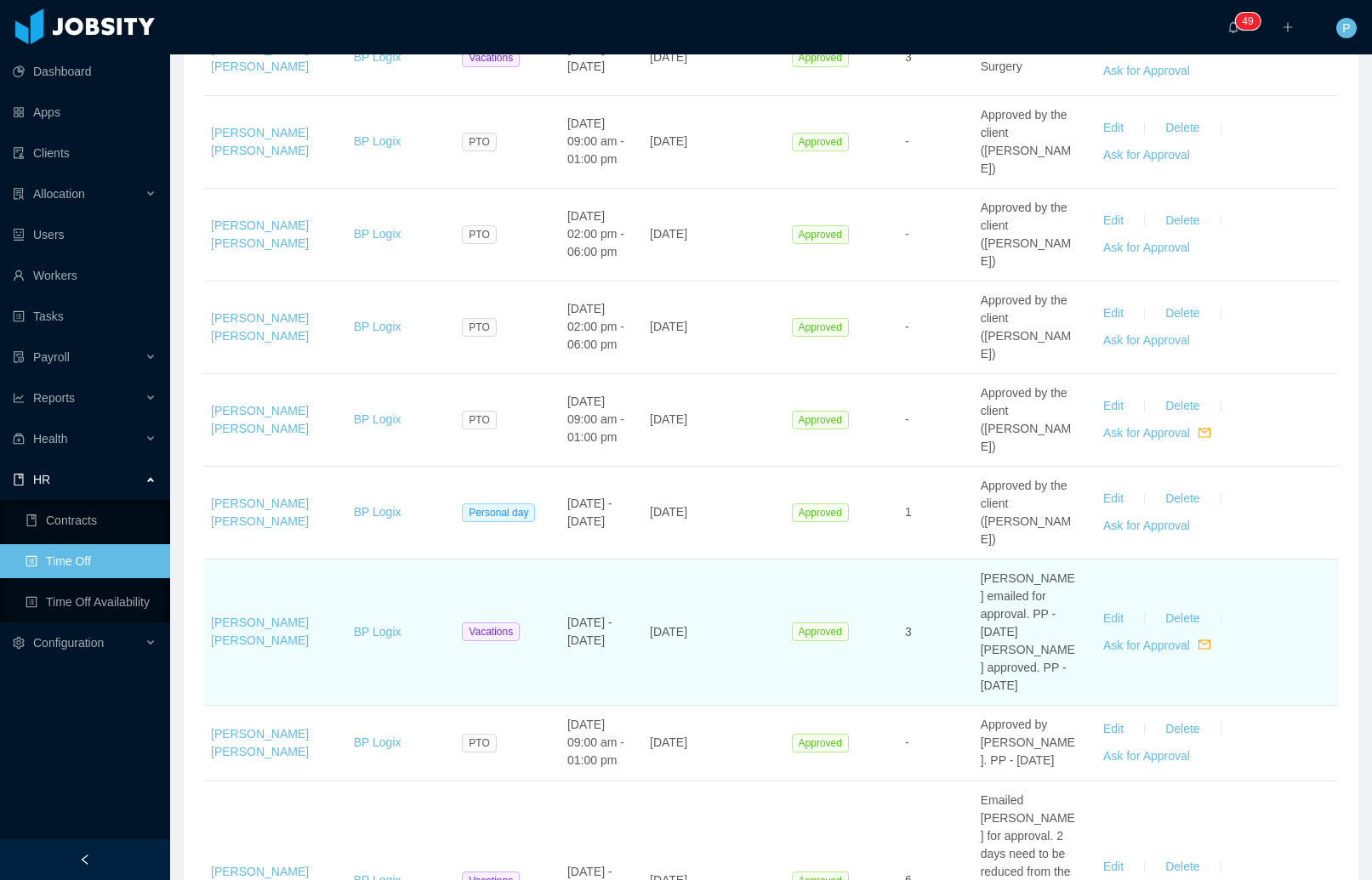
drag, startPoint x: 604, startPoint y: 473, endPoint x: 554, endPoint y: 437, distance: 61.6
click at [560, 559] on td "[DATE] - [DATE]" at bounding box center [602, 633] width 82 height 146
click at [617, 559] on td "[DATE] - [DATE]" at bounding box center [602, 633] width 82 height 146
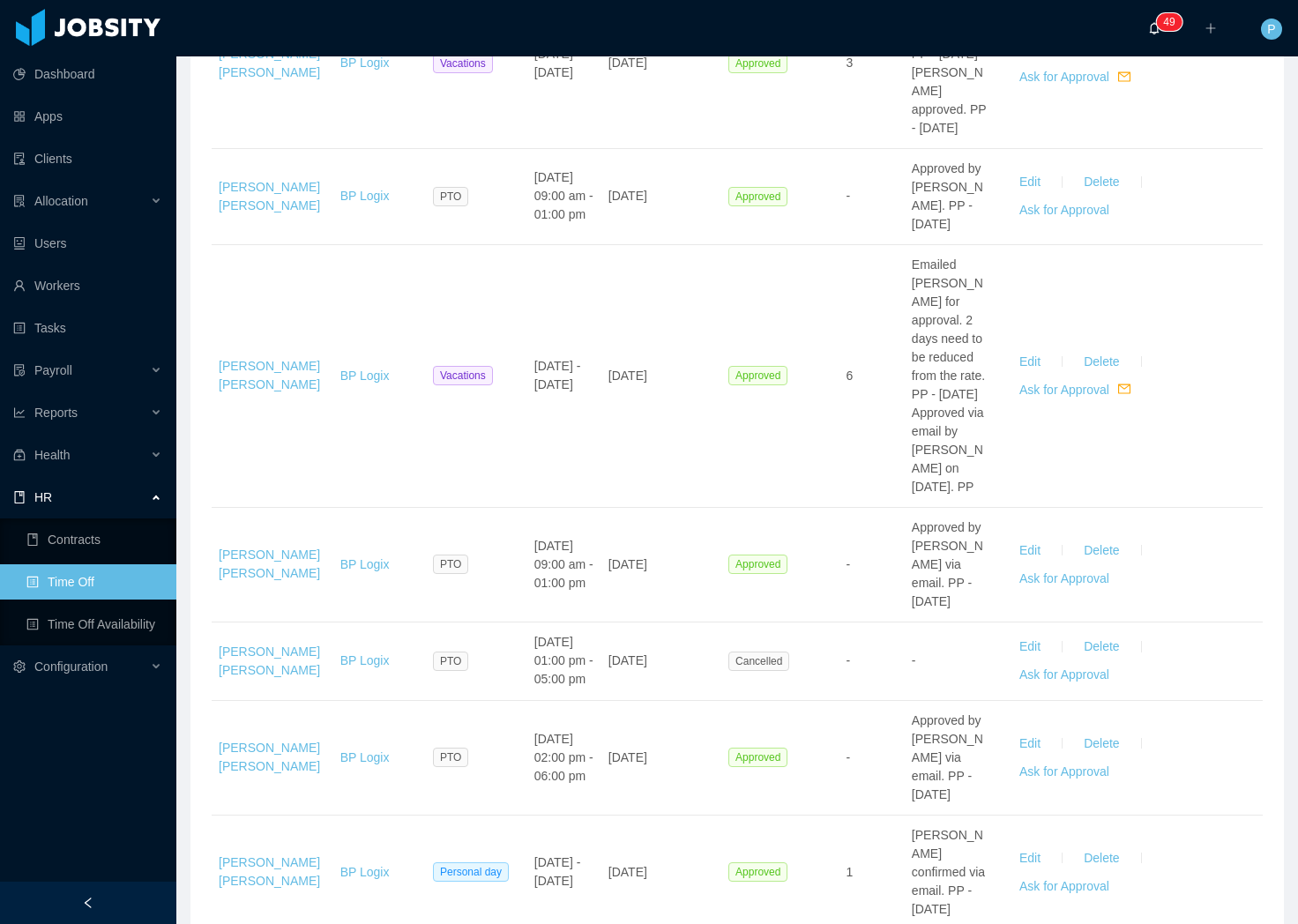
scroll to position [2335, 0]
click at [80, 202] on span "Allocation" at bounding box center [60, 201] width 53 height 15
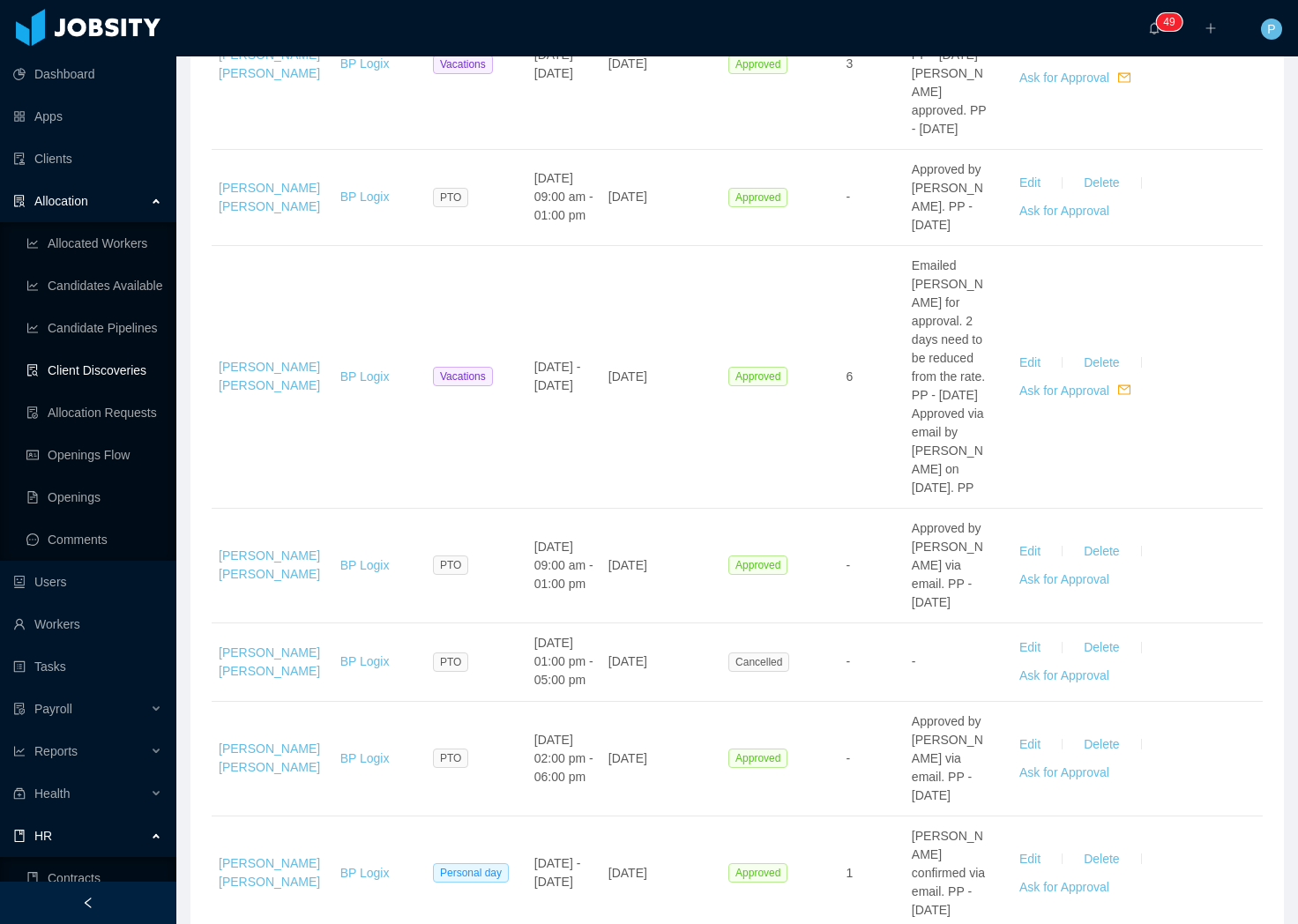
click at [97, 372] on link "Client Discoveries" at bounding box center [94, 370] width 136 height 35
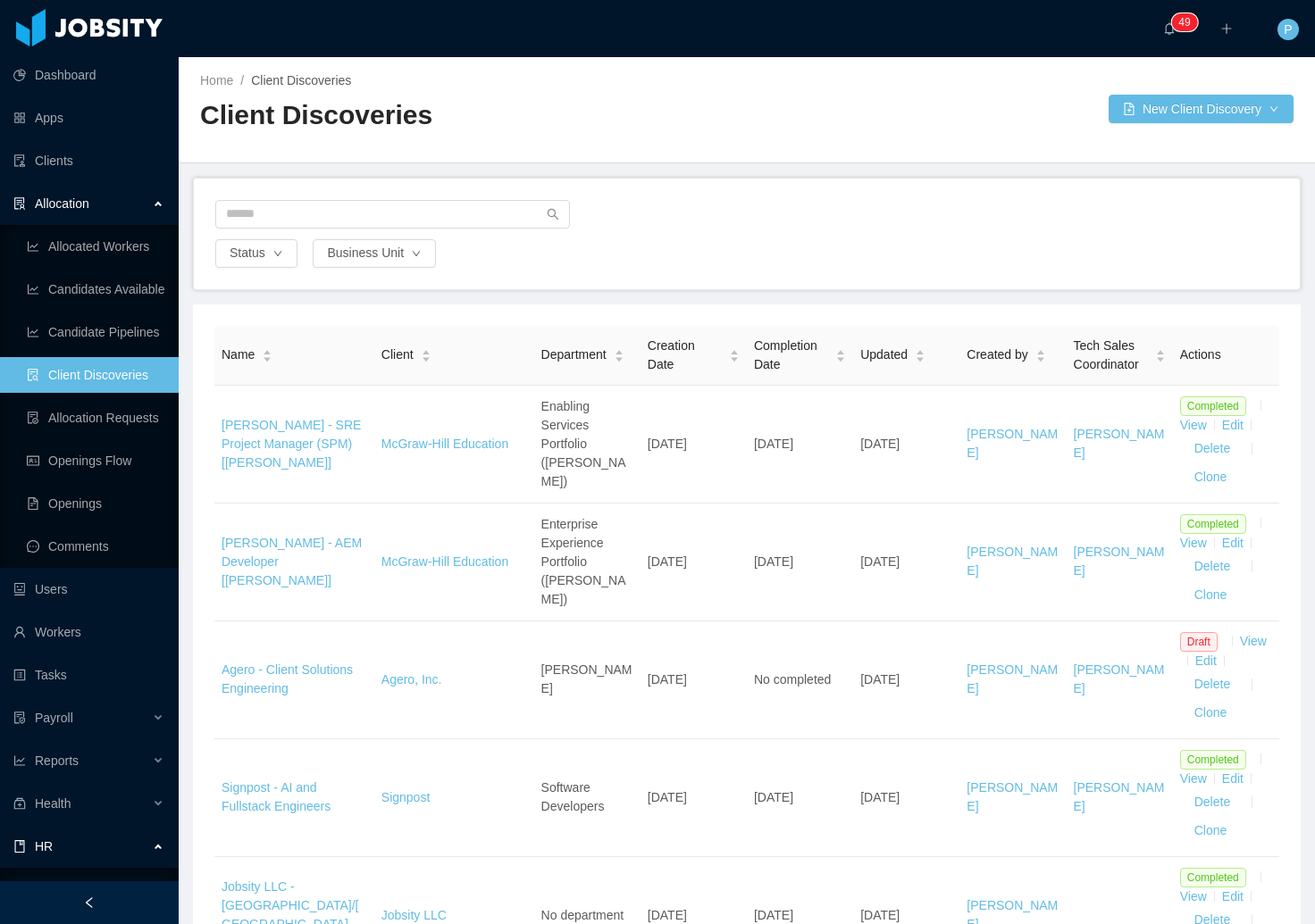
drag, startPoint x: 829, startPoint y: 26, endPoint x: 146, endPoint y: 1, distance: 683.5
click at [0, 0] on section "Dashboard Apps Clients Allocation Allocated Workers Candidates Available Candid…" at bounding box center [658, 462] width 1315 height 924
click at [640, 23] on div "··· 0 1 2 3 4 5 6 7 8 9 0 1 2 3 4 5 6 7 8 9 0 1 2 3 4 5 6 7 8 9 0 1 2 3 4 5 6 7…" at bounding box center [657, 29] width 1318 height 57
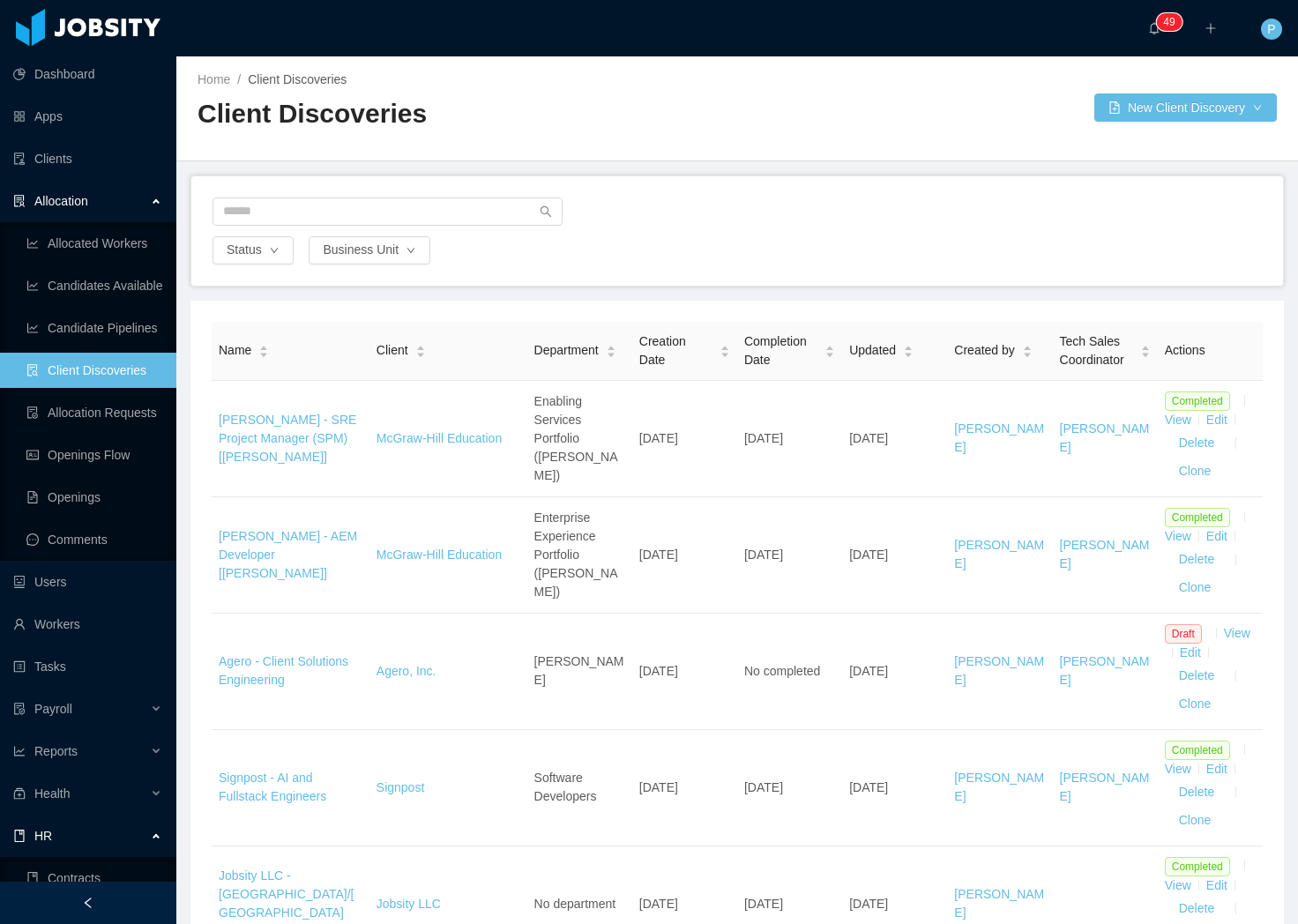
click at [732, 269] on div "Status Business Unit" at bounding box center [736, 230] width 1091 height 110
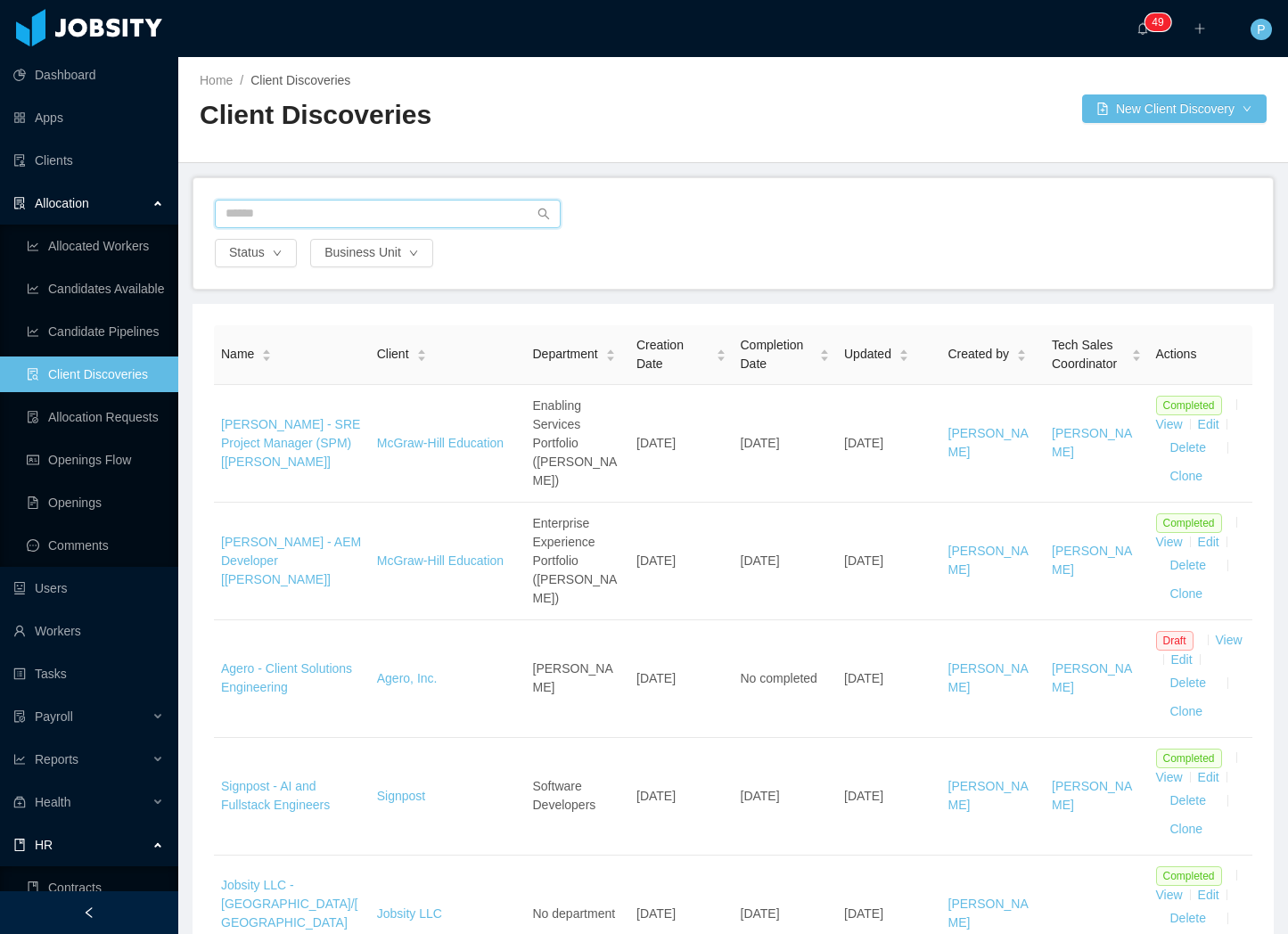
click at [414, 226] on input "text" at bounding box center [388, 213] width 346 height 28
click at [61, 161] on link "Clients" at bounding box center [88, 160] width 150 height 35
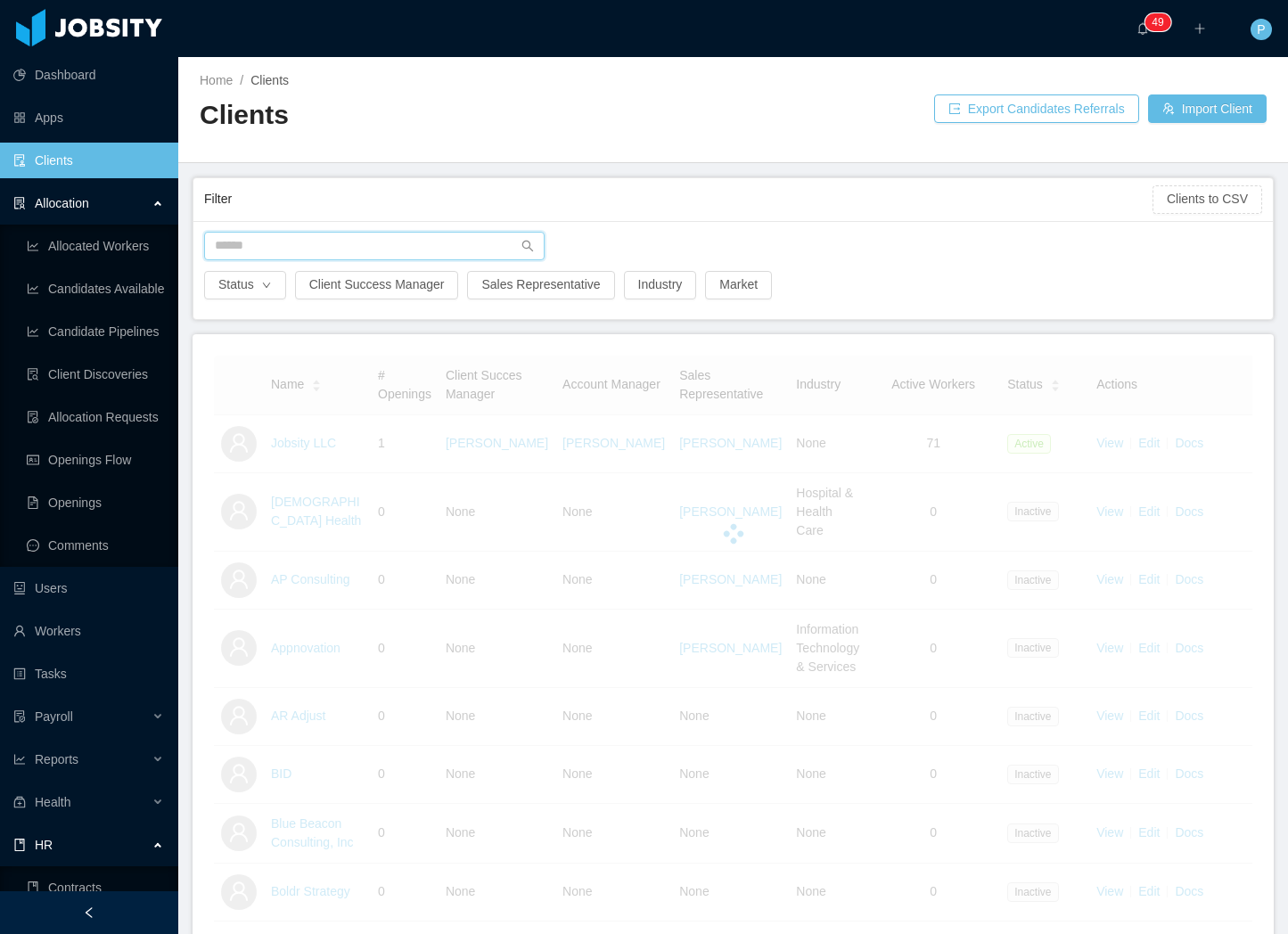
click at [344, 244] on input "text" at bounding box center [374, 246] width 341 height 28
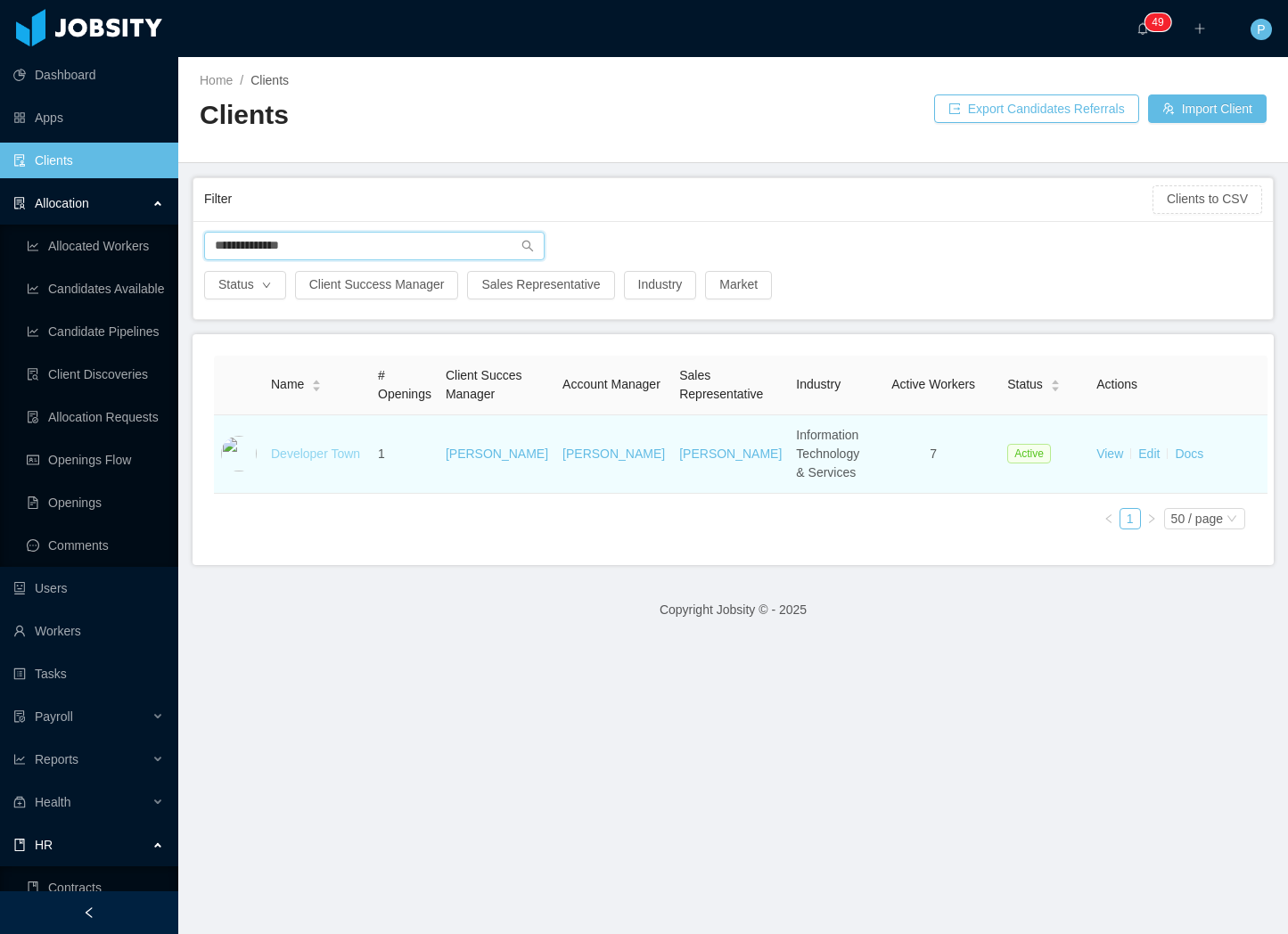
type input "**********"
click at [311, 461] on link "Developer Town" at bounding box center [315, 454] width 89 height 15
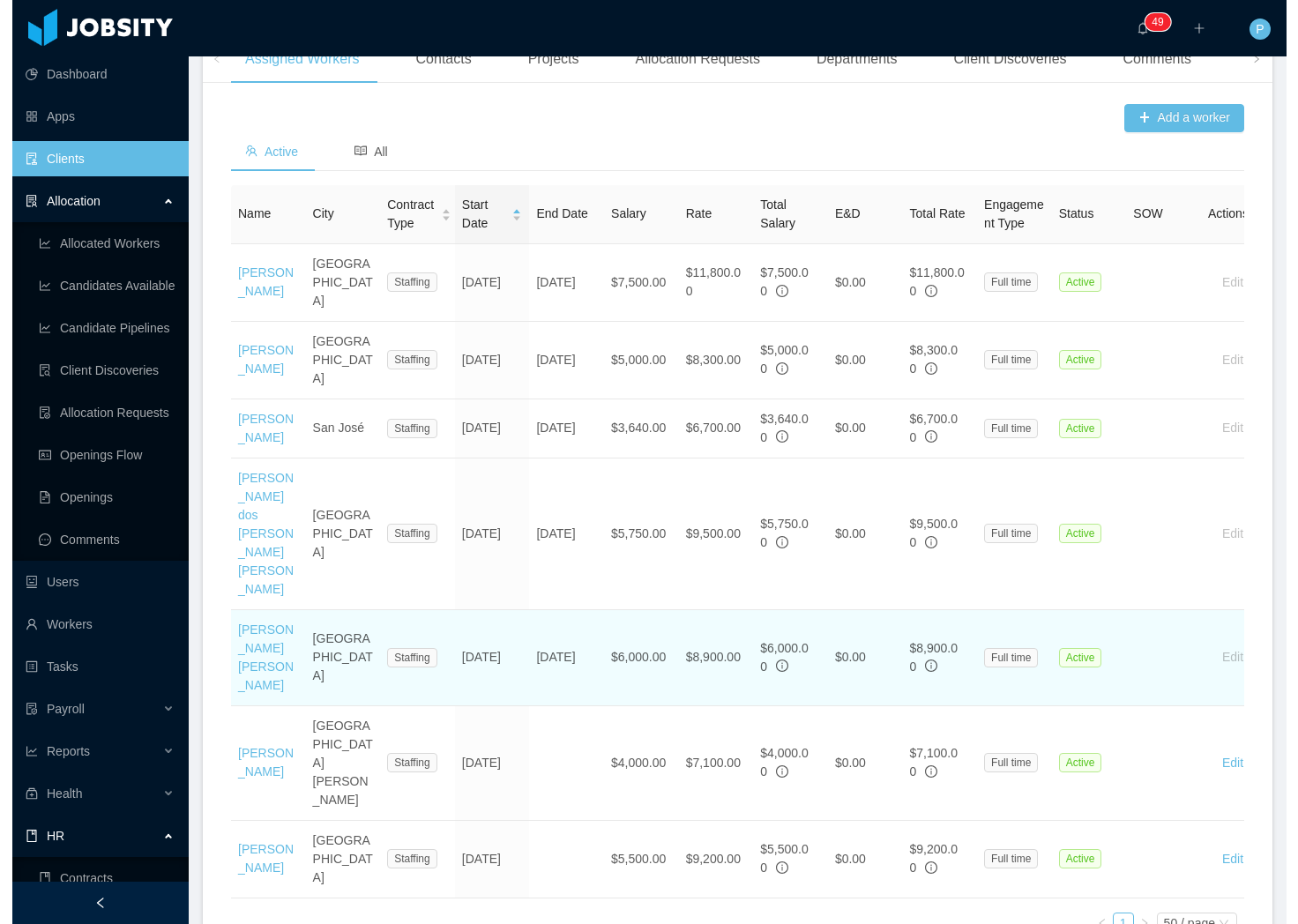
scroll to position [604, 0]
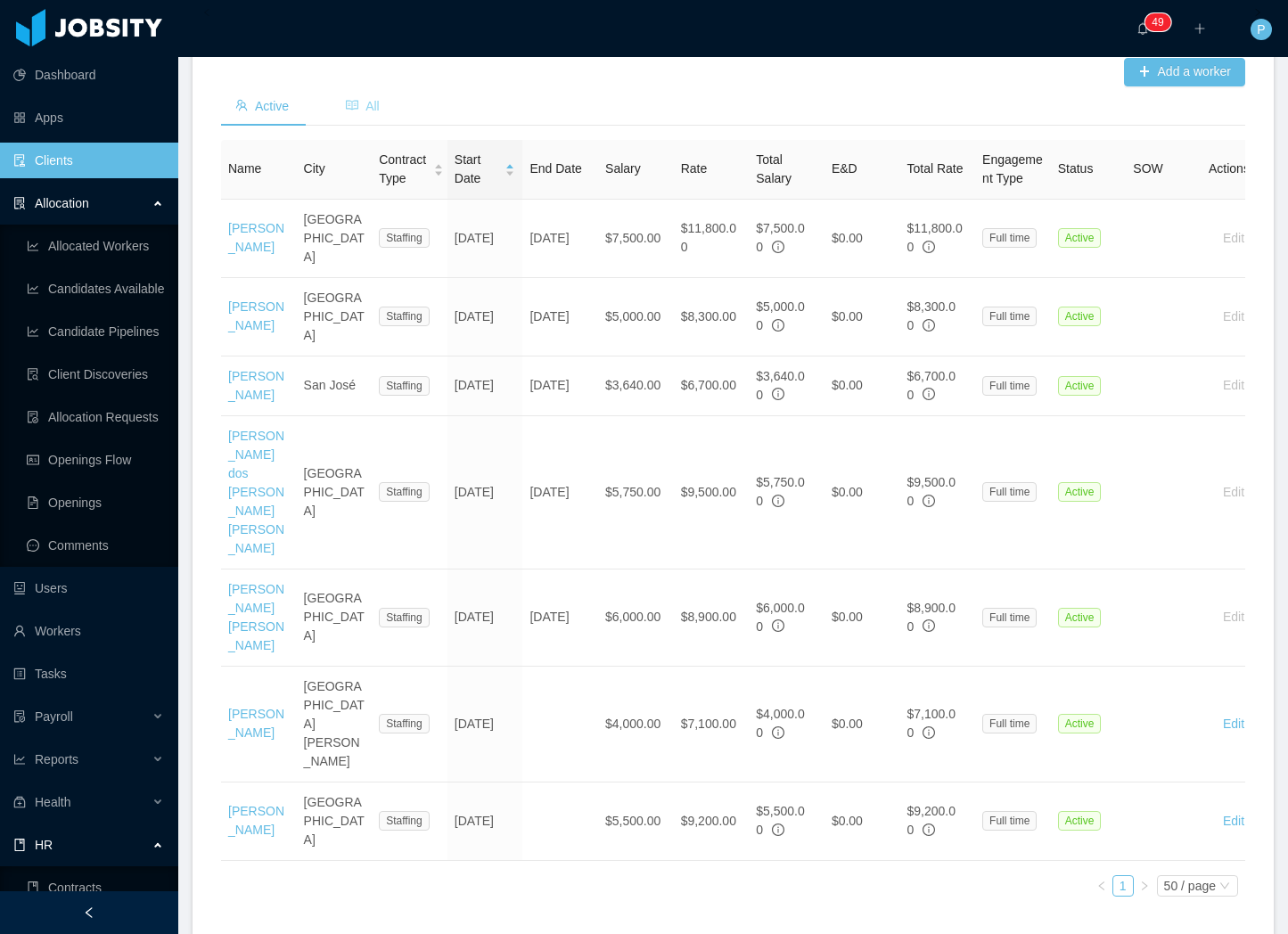
click at [380, 113] on span "All" at bounding box center [363, 106] width 33 height 15
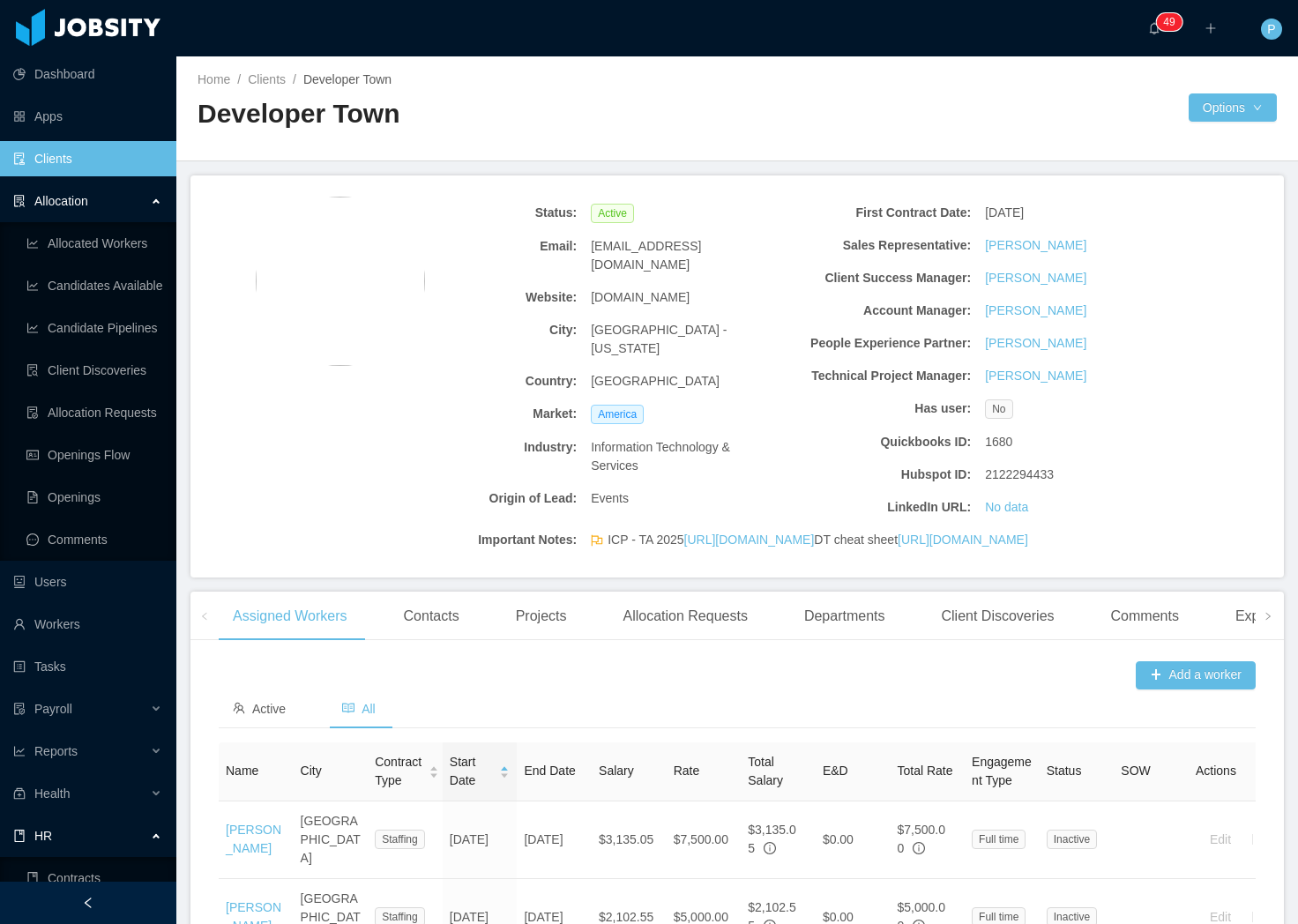
click at [84, 162] on link "Clients" at bounding box center [87, 158] width 149 height 35
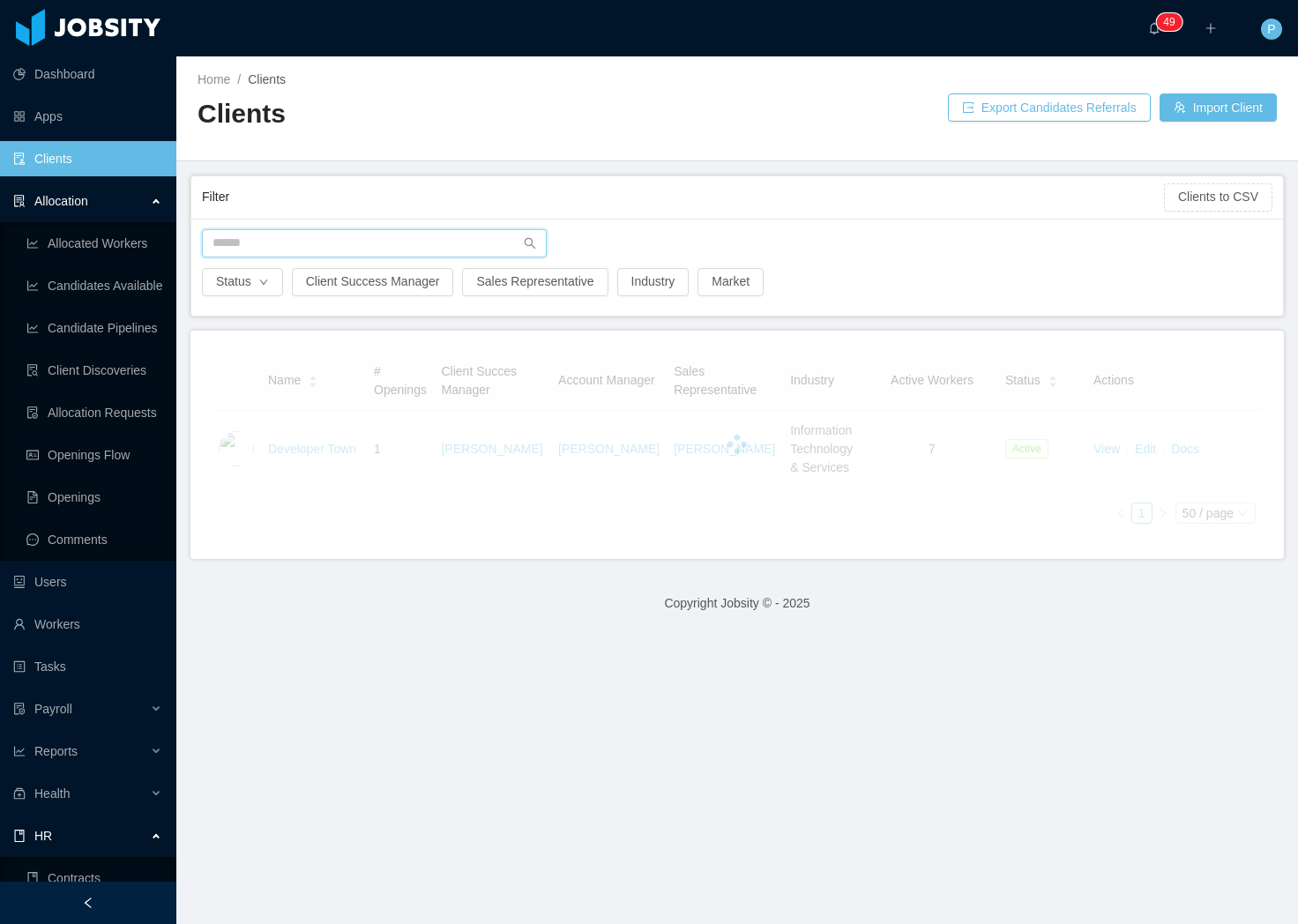
click at [302, 252] on input "text" at bounding box center [374, 243] width 345 height 28
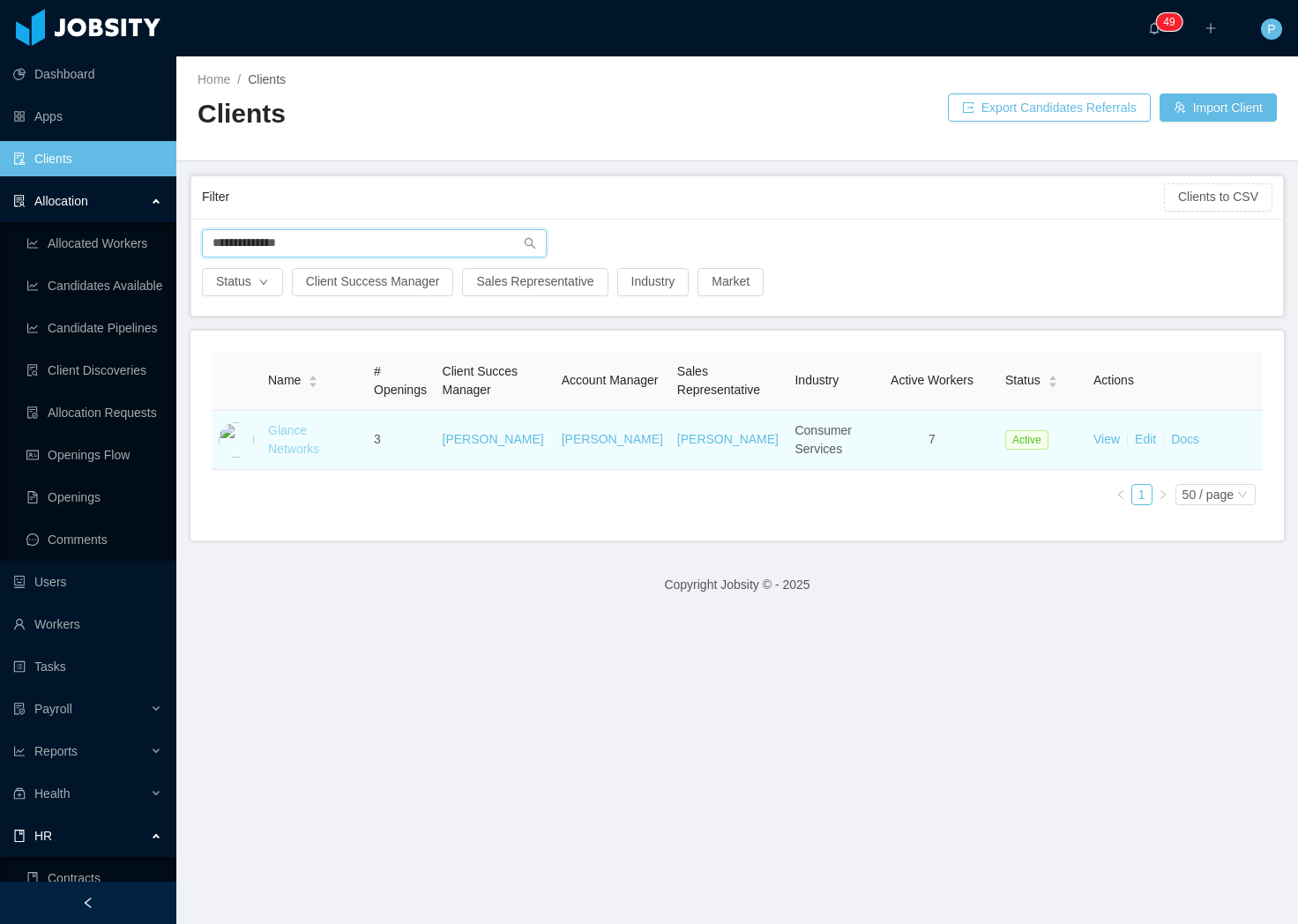
type input "**********"
click at [292, 430] on link "Glance Networks" at bounding box center [293, 440] width 51 height 33
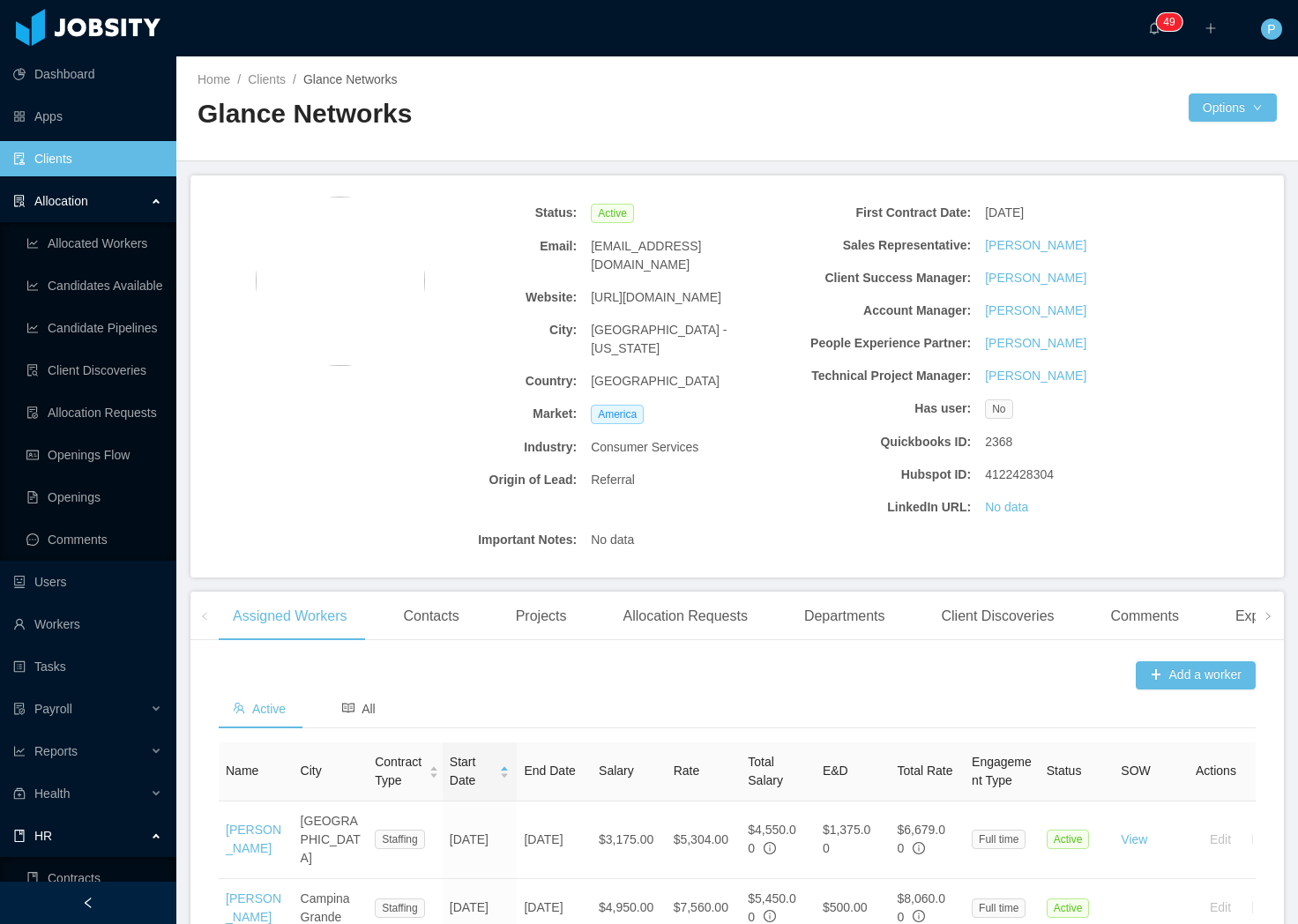
click at [842, 305] on b "Account Manager:" at bounding box center [879, 310] width 184 height 18
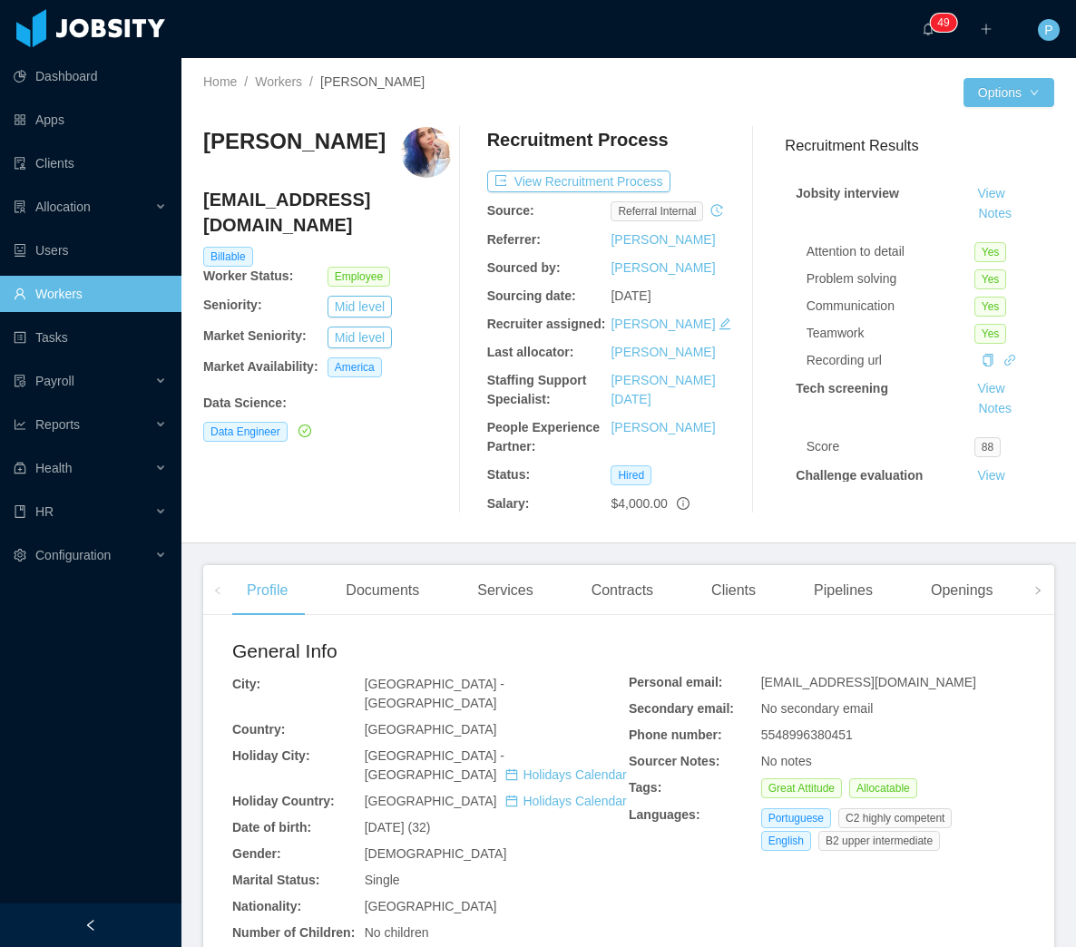
click at [397, 155] on div "[PERSON_NAME]" at bounding box center [327, 152] width 249 height 51
